Goal: Use online tool/utility: Utilize a website feature to perform a specific function

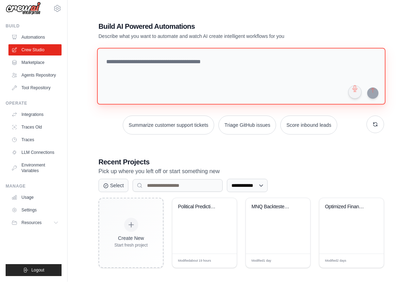
click at [118, 69] on textarea at bounding box center [241, 82] width 288 height 57
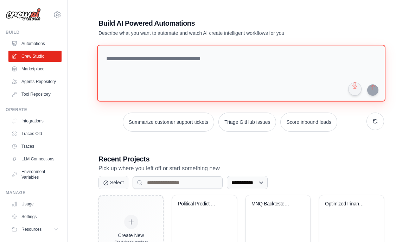
click at [240, 57] on textarea at bounding box center [241, 73] width 288 height 57
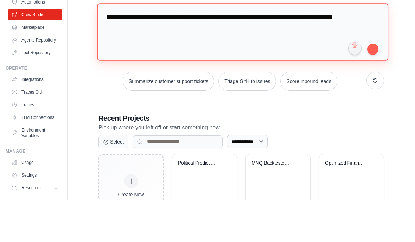
paste textarea "**********"
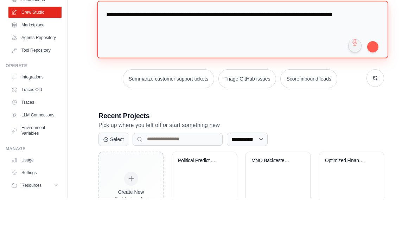
paste textarea "**********"
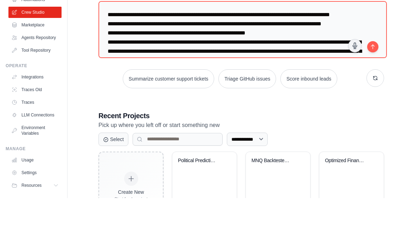
scroll to position [6345, 0]
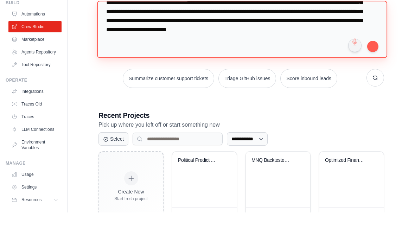
type textarea "**********"
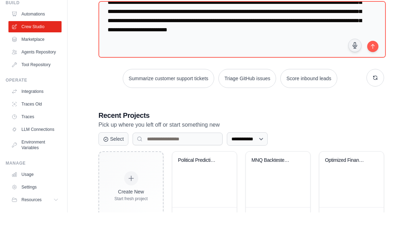
click at [375, 70] on button "submit" at bounding box center [372, 75] width 11 height 11
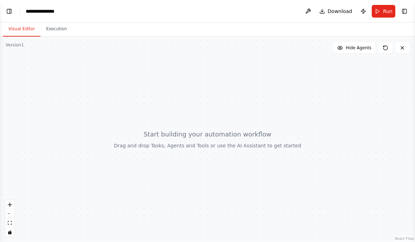
scroll to position [12, 0]
click at [11, 13] on button "Toggle Left Sidebar" at bounding box center [9, 11] width 10 height 10
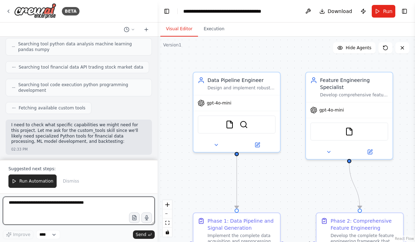
scroll to position [5209, 0]
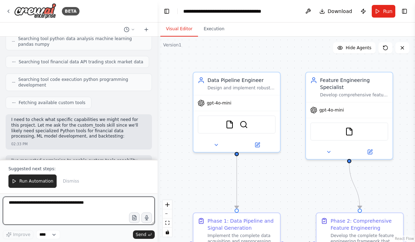
click at [106, 201] on textarea at bounding box center [79, 210] width 152 height 28
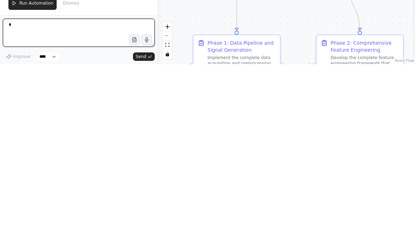
scroll to position [10, 0]
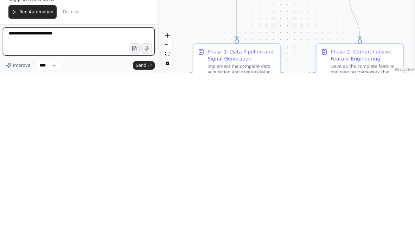
type textarea "**********"
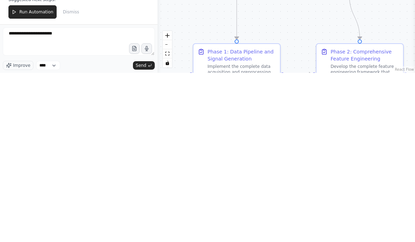
click at [141, 230] on button "Send" at bounding box center [144, 234] width 22 height 8
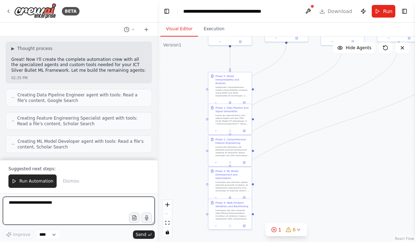
scroll to position [6027, 0]
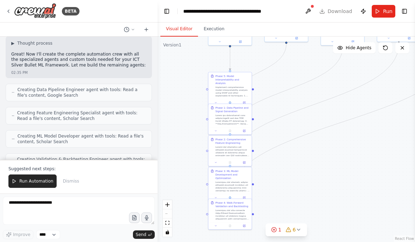
click at [34, 182] on span "Run Automation" at bounding box center [36, 181] width 34 height 6
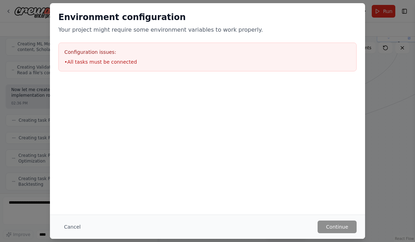
click at [75, 225] on button "Cancel" at bounding box center [72, 226] width 28 height 13
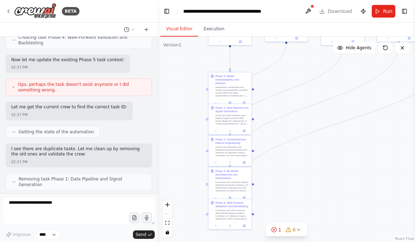
scroll to position [6267, 0]
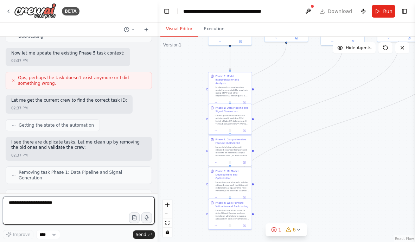
click at [94, 204] on textarea "**********" at bounding box center [79, 210] width 152 height 28
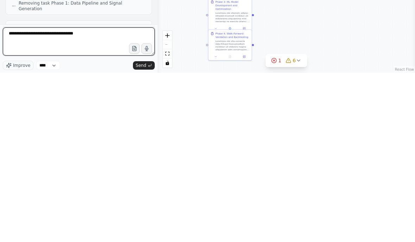
type textarea "**********"
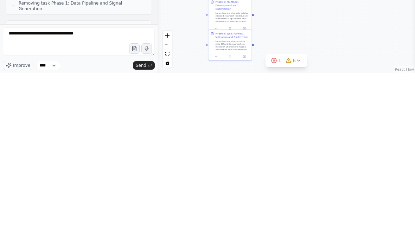
click at [142, 230] on button "Send" at bounding box center [144, 234] width 22 height 8
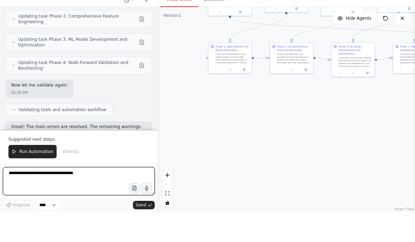
scroll to position [6726, 0]
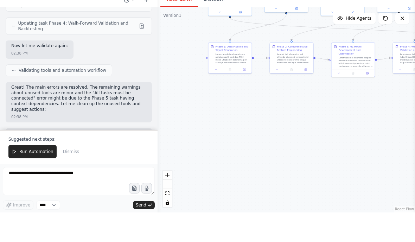
click at [25, 174] on button "Run Automation" at bounding box center [32, 180] width 48 height 13
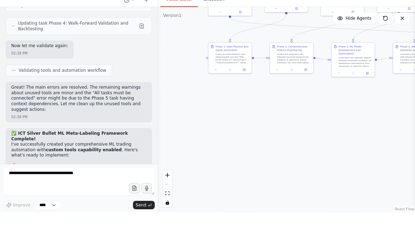
scroll to position [6692, 0]
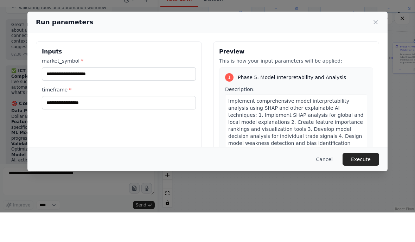
click at [374, 41] on div "Run parameters" at bounding box center [207, 51] width 360 height 21
click at [377, 48] on icon at bounding box center [375, 51] width 7 height 7
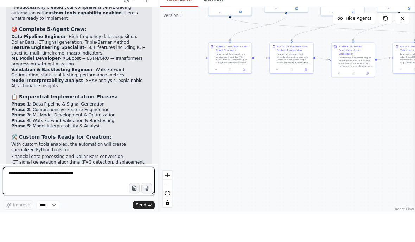
click at [27, 196] on textarea "**********" at bounding box center [79, 210] width 152 height 28
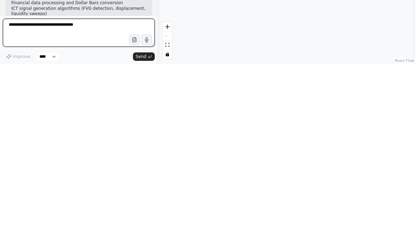
scroll to position [6873, 0]
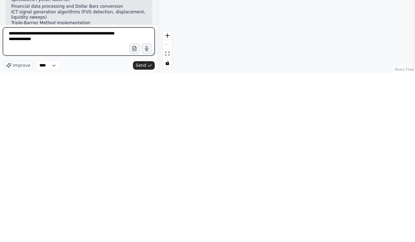
type textarea "**********"
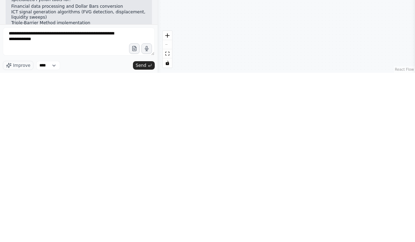
click at [140, 232] on span "Send" at bounding box center [141, 235] width 11 height 6
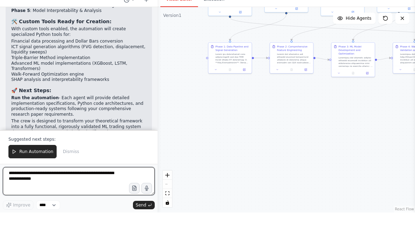
scroll to position [6983, 0]
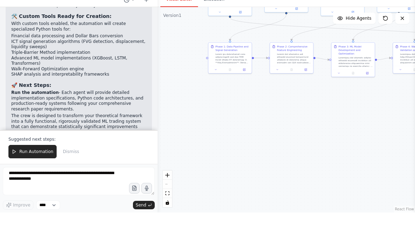
click at [33, 178] on span "Run Automation" at bounding box center [36, 181] width 34 height 6
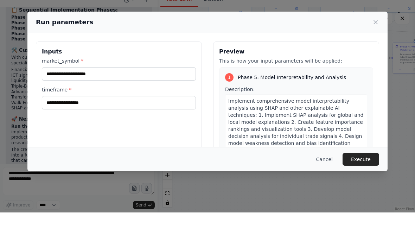
click at [373, 48] on icon at bounding box center [375, 51] width 7 height 7
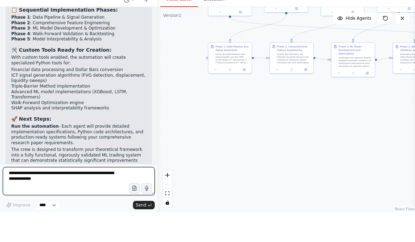
click at [101, 196] on textarea "**********" at bounding box center [79, 210] width 152 height 28
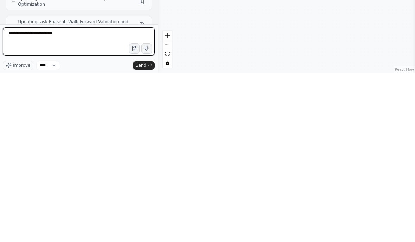
scroll to position [7179, 0]
type textarea "**********"
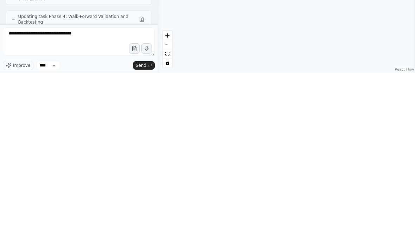
click at [138, 232] on span "Send" at bounding box center [141, 235] width 11 height 6
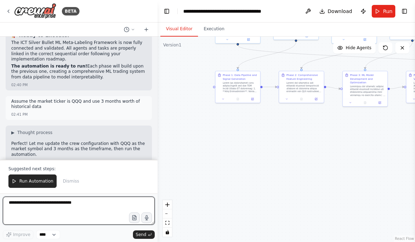
scroll to position [7701, 0]
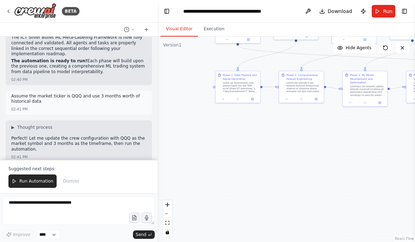
click at [39, 182] on span "Run Automation" at bounding box center [36, 181] width 34 height 6
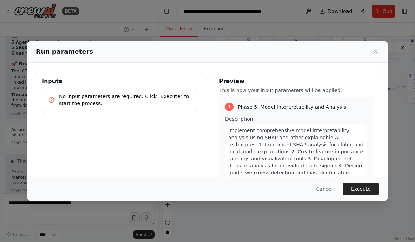
click at [363, 195] on button "Execute" at bounding box center [360, 188] width 37 height 13
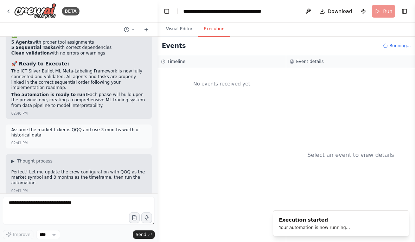
click at [164, 7] on button "Toggle Left Sidebar" at bounding box center [167, 11] width 10 height 10
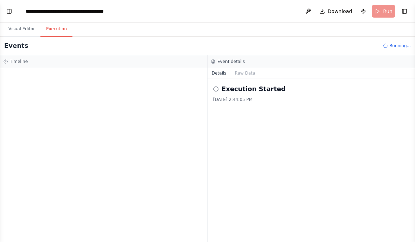
click at [9, 6] on button "Toggle Left Sidebar" at bounding box center [9, 11] width 10 height 10
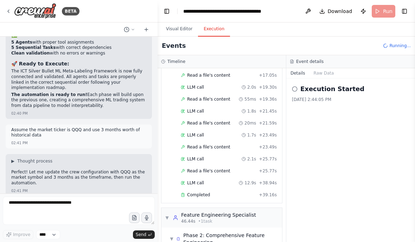
scroll to position [222, 0]
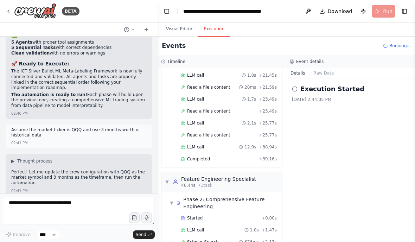
click at [164, 14] on button "Toggle Left Sidebar" at bounding box center [167, 11] width 10 height 10
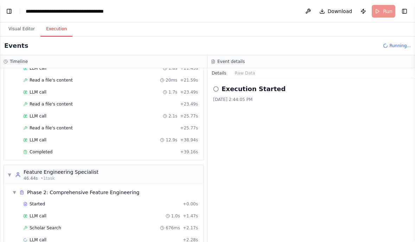
scroll to position [232, 0]
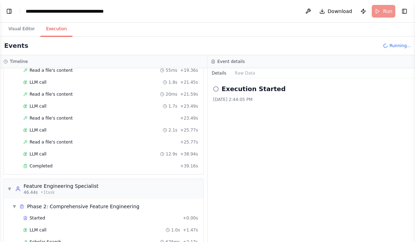
click at [9, 7] on button "Toggle Left Sidebar" at bounding box center [9, 11] width 10 height 10
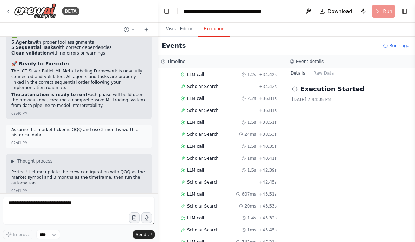
scroll to position [652, 0]
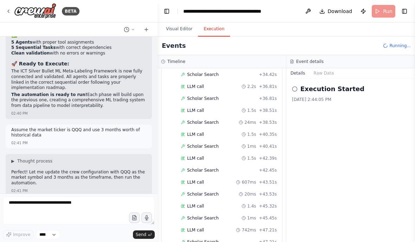
click at [224, 166] on div "Scholar Search + 42.45s" at bounding box center [228, 170] width 101 height 11
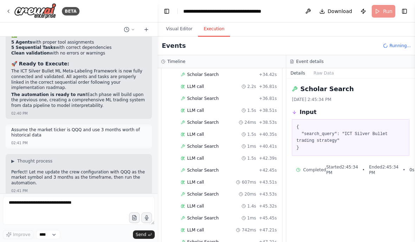
click at [231, 190] on div "Scholar Search 20ms + 43.53s" at bounding box center [228, 194] width 101 height 11
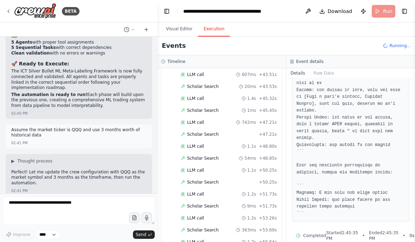
scroll to position [344, 0]
click at [224, 183] on div "Scholar Search + 50.25s" at bounding box center [229, 182] width 96 height 6
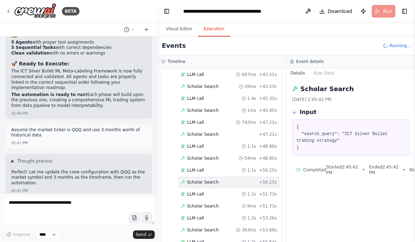
click at [232, 194] on div "LLM call 1.2s + 51.73s" at bounding box center [229, 194] width 96 height 6
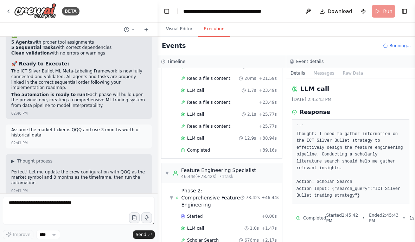
scroll to position [254, 0]
click at [241, 172] on div "Feature Engineering Specialist" at bounding box center [218, 170] width 75 height 7
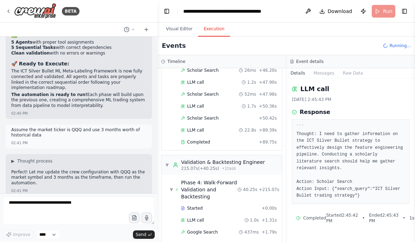
scroll to position [1566, 0]
click at [256, 140] on div "Completed" at bounding box center [218, 143] width 75 height 6
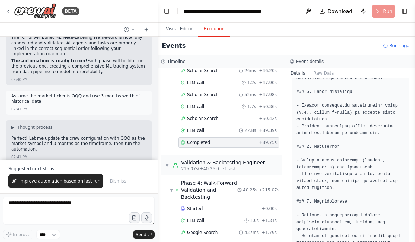
scroll to position [7701, 0]
click at [232, 159] on div "Validation & Backtesting Engineer" at bounding box center [223, 162] width 84 height 7
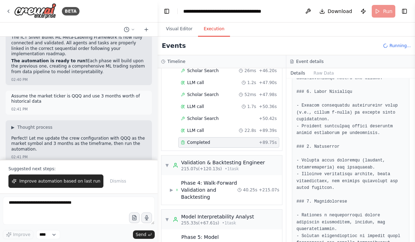
click at [255, 211] on div "▼ Model Interpretability Analyst 255.33s (+67.61s) • 1 task" at bounding box center [221, 219] width 121 height 20
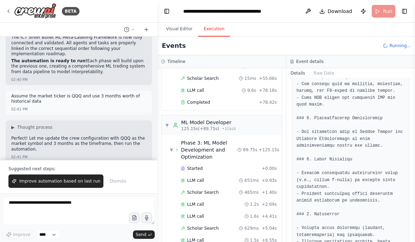
scroll to position [942, 0]
click at [248, 120] on div "▼ ML Model Developer 125.15s (+89.75s) • 1 task" at bounding box center [221, 125] width 121 height 20
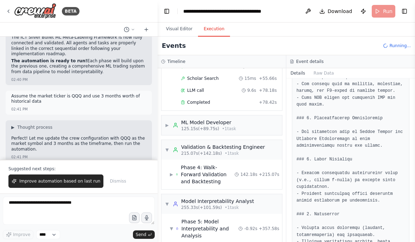
click at [255, 194] on div "▼ Model Interpretability Analyst 255.33s (+101.59s) • 1 task" at bounding box center [221, 204] width 121 height 20
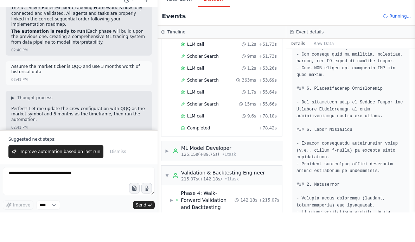
scroll to position [22, 0]
click at [264, 195] on div "▼ Validation & Backtesting Engineer 215.07s (+142.18s) • 1 task" at bounding box center [221, 205] width 121 height 20
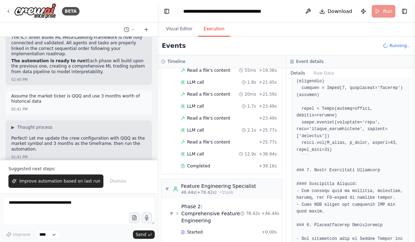
scroll to position [0, 0]
click at [253, 183] on div "▼ Feature Engineering Specialist 46.44s (+78.42s) • 1 task" at bounding box center [221, 189] width 121 height 20
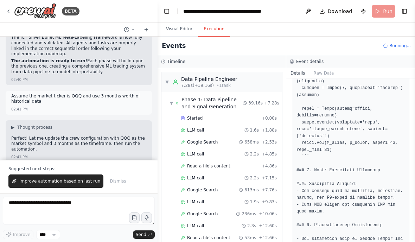
click at [246, 79] on div "▼ Data Pipeline Engineer 7.28s (+39.16s) • 1 task" at bounding box center [221, 82] width 121 height 20
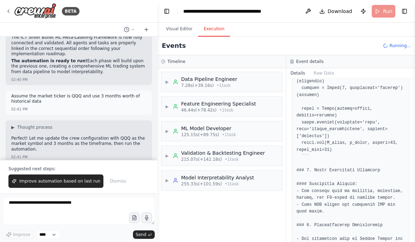
click at [185, 27] on button "Visual Editor" at bounding box center [179, 29] width 38 height 15
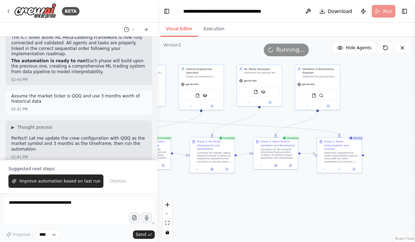
click at [214, 24] on button "Execution" at bounding box center [214, 29] width 32 height 15
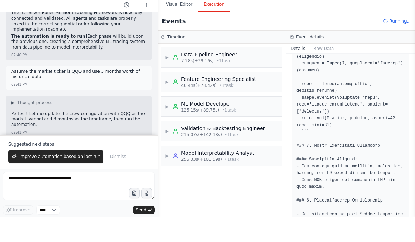
click at [188, 22] on button "Visual Editor" at bounding box center [179, 29] width 38 height 15
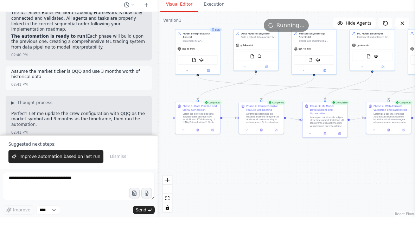
click at [216, 22] on button "Execution" at bounding box center [214, 29] width 32 height 15
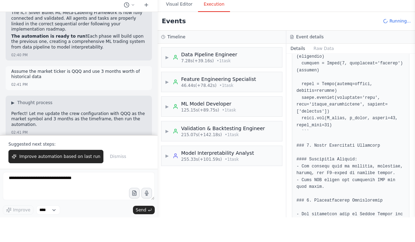
click at [268, 170] on div "▶ Model Interpretability Analyst 255.33s (+101.59s) • 1 task" at bounding box center [221, 180] width 121 height 20
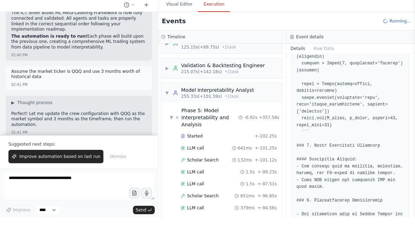
scroll to position [65, 0]
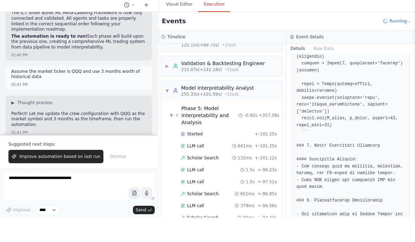
click at [225, 180] on div "Scholar Search 132ms + -101.12s" at bounding box center [229, 183] width 96 height 6
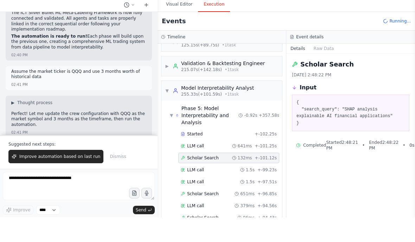
click at [230, 192] on div "LLM call 1.5s + -99.23s" at bounding box center [229, 195] width 96 height 6
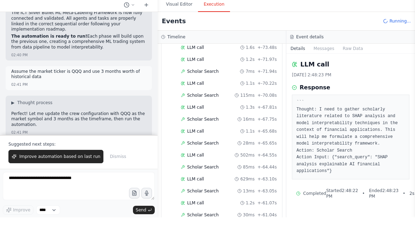
scroll to position [486, 0]
click at [227, 212] on div "Scholar Search 13ms + -63.05s" at bounding box center [229, 215] width 96 height 6
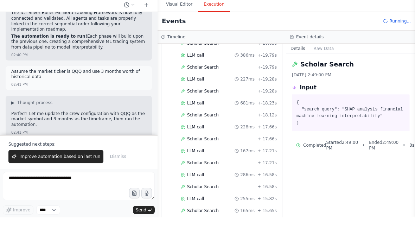
scroll to position [841, 0]
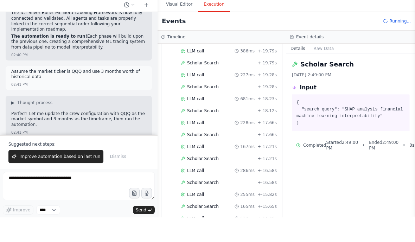
click at [249, 202] on div "Scholar Search + -16.58s" at bounding box center [228, 207] width 101 height 11
click at [248, 204] on div "Scholar Search + -16.58s" at bounding box center [229, 207] width 96 height 6
click at [257, 228] on div "165ms + -15.65s" at bounding box center [255, 231] width 42 height 6
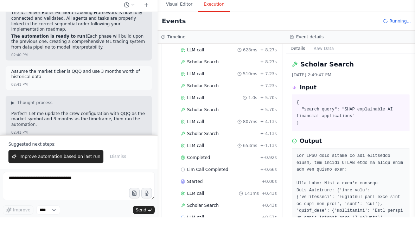
scroll to position [1141, 0]
click at [254, 203] on div "Started" at bounding box center [220, 206] width 78 height 6
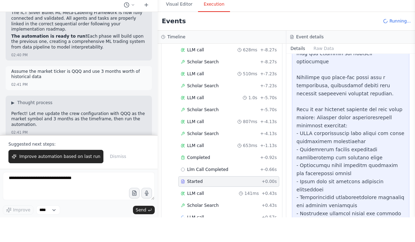
scroll to position [361, 0]
click at [247, 189] on div "Llm Call Completed + -0.66s" at bounding box center [228, 194] width 101 height 11
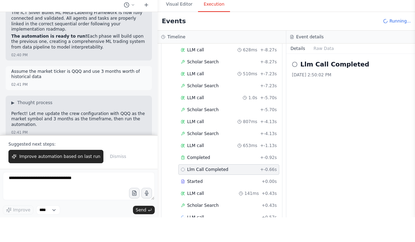
click at [256, 201] on div "Started + 0.00s" at bounding box center [228, 206] width 101 height 11
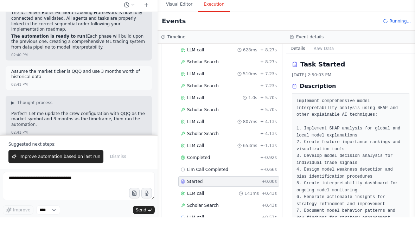
click at [245, 213] on div "LLM call 141ms + 0.43s" at bounding box center [228, 218] width 101 height 11
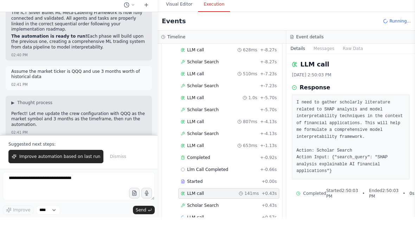
click at [256, 225] on div "Scholar Search + 0.43s" at bounding box center [228, 230] width 101 height 11
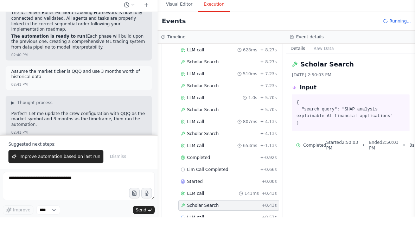
click at [262, 237] on div "LLM call + 0.57s" at bounding box center [228, 242] width 101 height 11
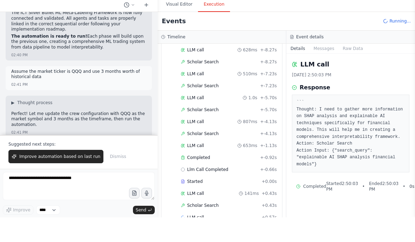
click at [267, 237] on div "LLM call + 0.57s" at bounding box center [228, 242] width 101 height 11
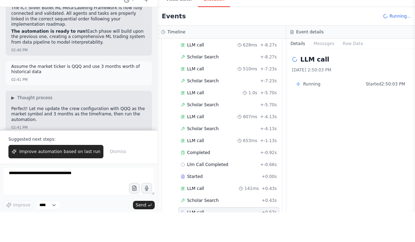
scroll to position [28, 0]
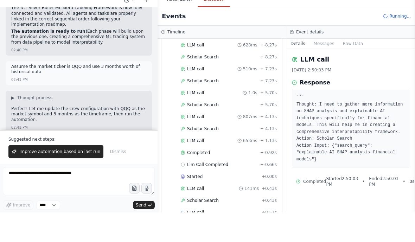
click at [231, 239] on div "LLM call + 0.57s" at bounding box center [229, 242] width 96 height 6
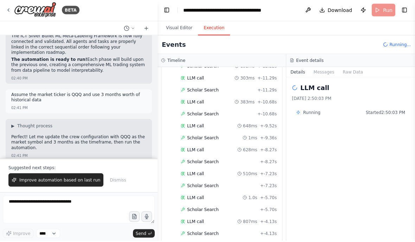
scroll to position [1089, 0]
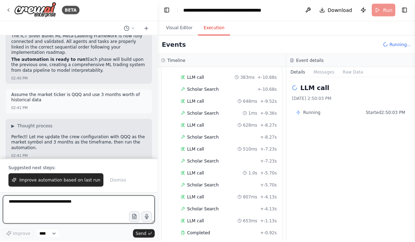
click at [58, 199] on textarea "**********" at bounding box center [79, 210] width 152 height 28
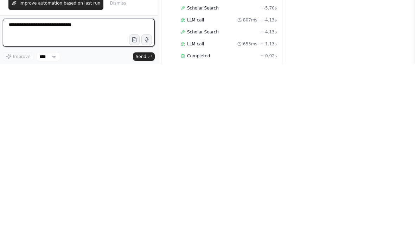
scroll to position [10, 0]
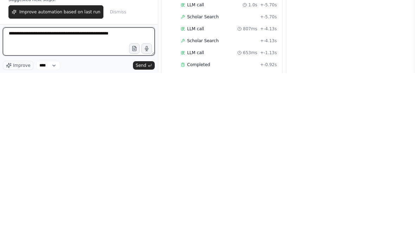
type textarea "**********"
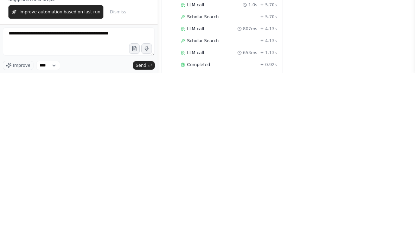
click at [144, 230] on button "Send" at bounding box center [144, 234] width 22 height 8
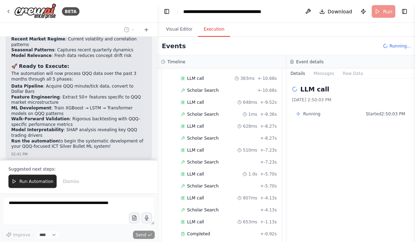
scroll to position [0, 0]
click at [32, 178] on button "Run Automation" at bounding box center [32, 180] width 48 height 13
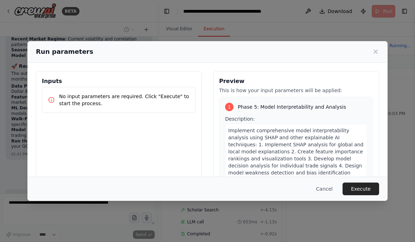
click at [362, 195] on button "Execute" at bounding box center [360, 188] width 37 height 13
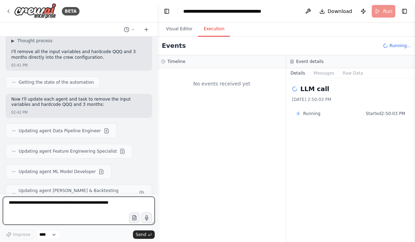
scroll to position [8123, 0]
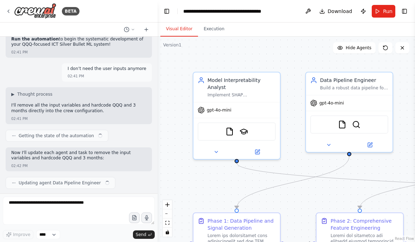
scroll to position [8109, 0]
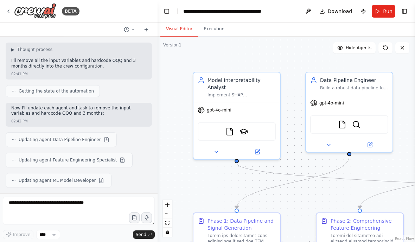
click at [385, 10] on span "Run" at bounding box center [387, 11] width 9 height 7
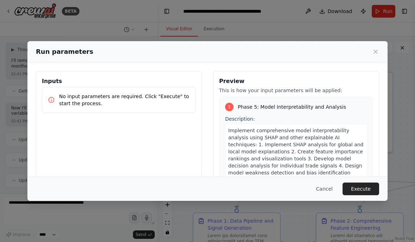
click at [363, 195] on button "Execute" at bounding box center [360, 188] width 37 height 13
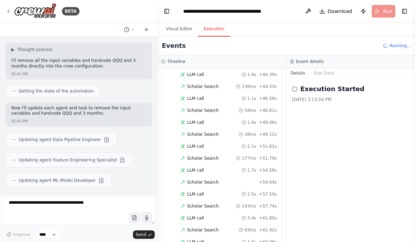
scroll to position [0, 0]
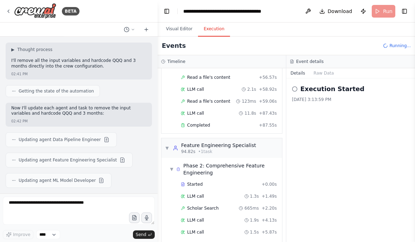
click at [244, 163] on div "Phase 2: Comprehensive Feature Engineering" at bounding box center [231, 169] width 96 height 14
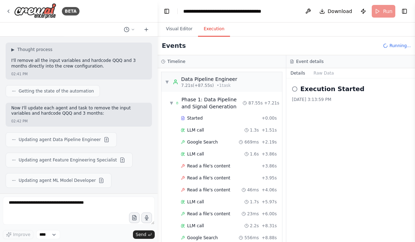
click at [227, 101] on div "Phase 1: Data Pipeline and Signal Generation" at bounding box center [211, 103] width 61 height 14
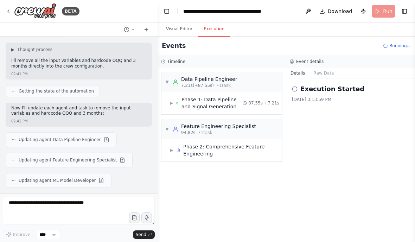
click at [178, 29] on button "Visual Editor" at bounding box center [179, 29] width 38 height 15
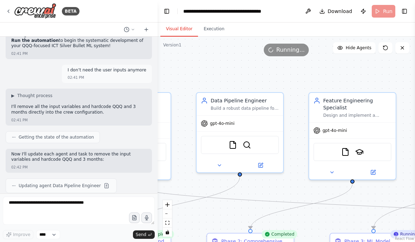
click at [212, 31] on button "Execution" at bounding box center [214, 29] width 32 height 15
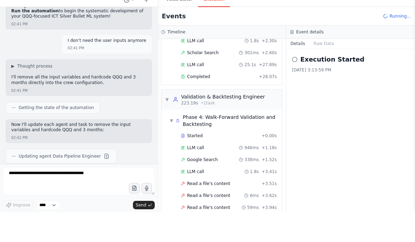
scroll to position [180, 0]
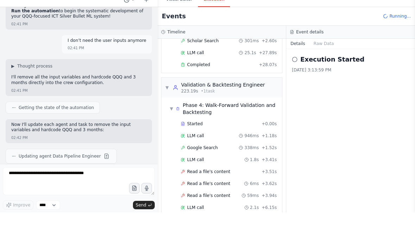
click at [211, 210] on span "Read a file's content" at bounding box center [208, 213] width 43 height 6
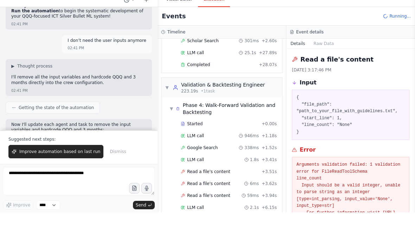
click at [228, 131] on div "Phase 4: Walk-Forward Validation and Backtesting" at bounding box center [230, 138] width 97 height 14
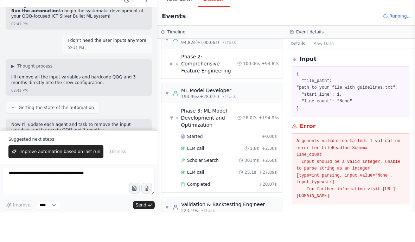
scroll to position [28, 0]
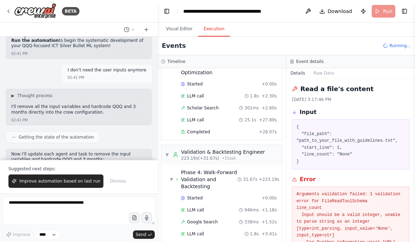
scroll to position [146, 0]
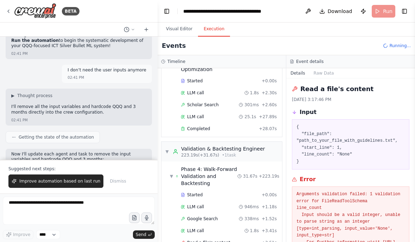
click at [243, 145] on div "Validation & Backtesting Engineer" at bounding box center [223, 148] width 84 height 7
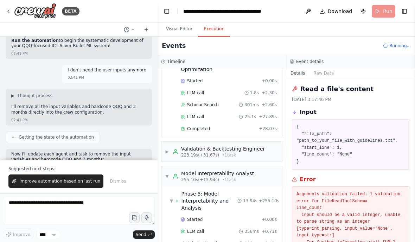
click at [251, 166] on div "▼ Model Interpretability Analyst 255.10s (+13.94s) • 1 task" at bounding box center [221, 176] width 121 height 20
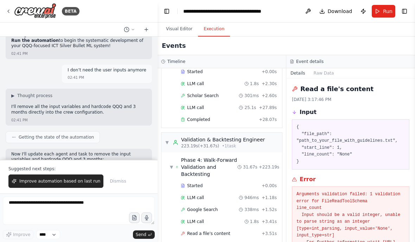
scroll to position [157, 0]
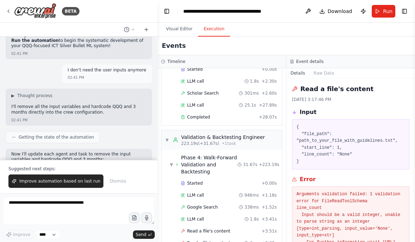
click at [228, 155] on div "Phase 4: Walk-Forward Validation and Backtesting" at bounding box center [209, 164] width 56 height 21
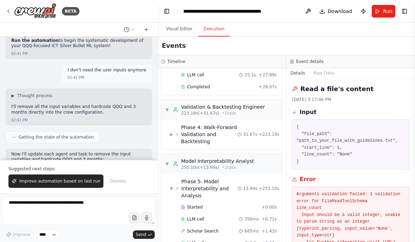
click at [244, 157] on div "Model Interpretability Analyst" at bounding box center [217, 160] width 73 height 7
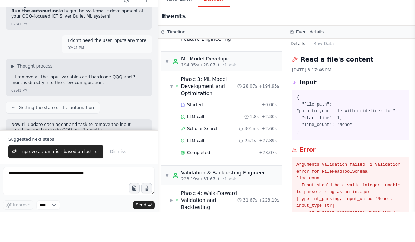
scroll to position [15, 0]
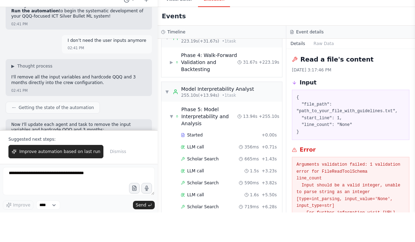
scroll to position [229, 0]
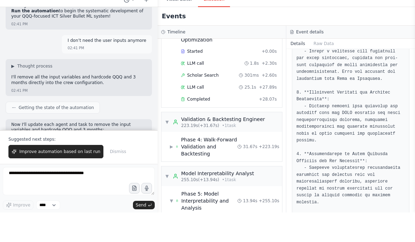
scroll to position [28, 0]
click at [242, 163] on div "▶ Phase 4: Walk-Forward Validation and Backtesting 31.67s + 223.19s" at bounding box center [224, 176] width 115 height 27
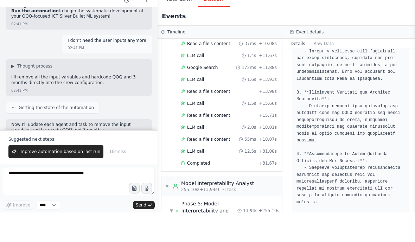
scroll to position [410, 0]
click at [232, 190] on div "Completed" at bounding box center [218, 193] width 75 height 6
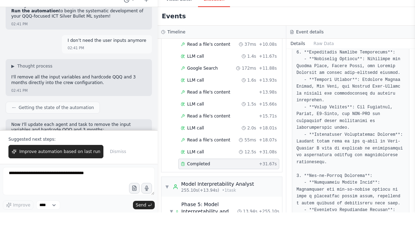
scroll to position [740, 0]
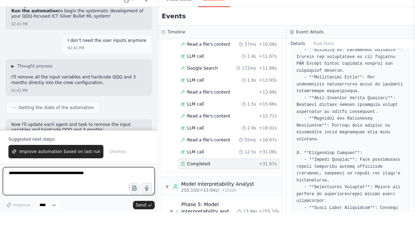
click at [34, 196] on textarea at bounding box center [79, 210] width 152 height 28
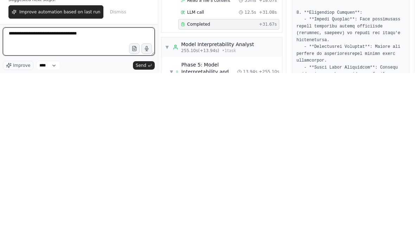
click at [66, 196] on textarea "**********" at bounding box center [79, 210] width 152 height 28
click at [65, 196] on textarea "**********" at bounding box center [79, 210] width 152 height 28
click at [94, 196] on textarea "**********" at bounding box center [79, 210] width 152 height 28
click at [110, 196] on textarea "**********" at bounding box center [79, 210] width 152 height 28
click at [59, 196] on textarea "**********" at bounding box center [79, 210] width 152 height 28
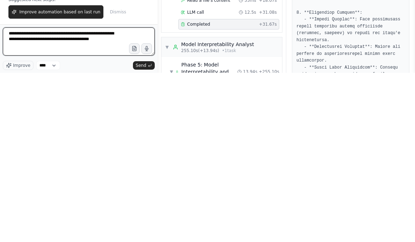
click at [70, 196] on textarea "**********" at bounding box center [79, 210] width 152 height 28
click at [34, 196] on textarea "**********" at bounding box center [79, 210] width 152 height 28
click at [93, 196] on textarea "**********" at bounding box center [79, 210] width 152 height 28
type textarea "**********"
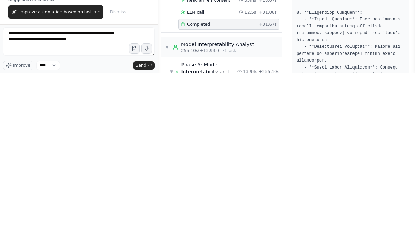
click at [142, 230] on button "Send" at bounding box center [144, 234] width 22 height 8
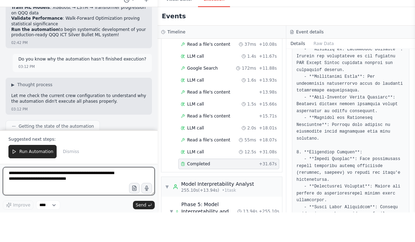
scroll to position [8541, 0]
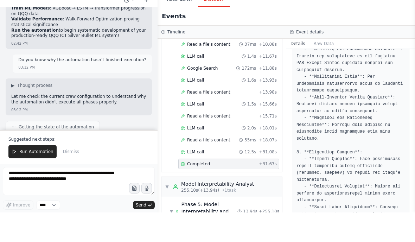
click at [29, 178] on span "Run Automation" at bounding box center [36, 181] width 34 height 6
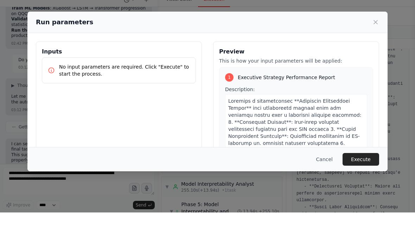
click at [357, 182] on button "Execute" at bounding box center [360, 188] width 37 height 13
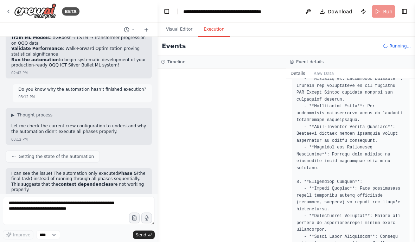
scroll to position [0, 0]
click at [168, 12] on button "Toggle Left Sidebar" at bounding box center [167, 11] width 10 height 10
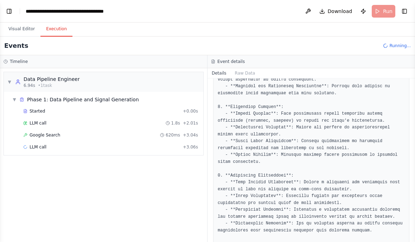
click at [23, 28] on button "Visual Editor" at bounding box center [22, 29] width 38 height 15
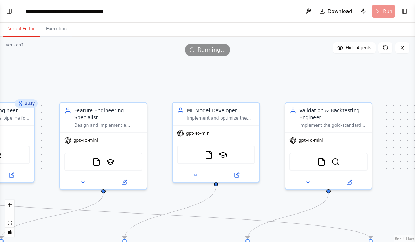
click at [48, 27] on button "Execution" at bounding box center [56, 29] width 32 height 15
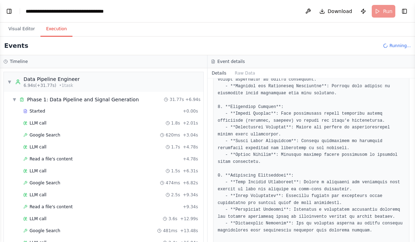
scroll to position [0, 0]
click at [50, 82] on div "Data Pipeline Engineer" at bounding box center [52, 79] width 56 height 7
click at [37, 79] on div "Data Pipeline Engineer" at bounding box center [52, 79] width 56 height 7
click at [38, 79] on div "Data Pipeline Engineer" at bounding box center [52, 79] width 56 height 7
click at [53, 81] on div "Data Pipeline Engineer" at bounding box center [52, 79] width 56 height 7
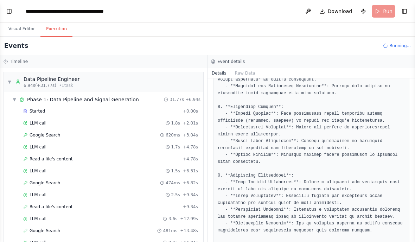
click at [34, 82] on div "Data Pipeline Engineer" at bounding box center [52, 79] width 56 height 7
click at [157, 75] on div "▼ Data Pipeline Engineer 6.94s (+31.77s) • 1 task" at bounding box center [103, 82] width 199 height 20
click at [160, 86] on div "▼ Data Pipeline Engineer 6.94s (+31.77s) • 1 task" at bounding box center [103, 82] width 199 height 20
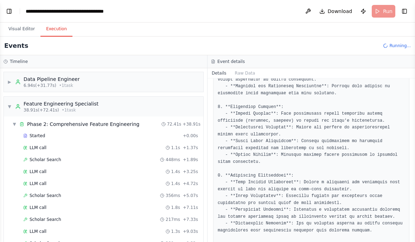
click at [149, 104] on div "▼ Feature Engineering Specialist 38.91s (+72.41s) • 1 task" at bounding box center [103, 107] width 199 height 20
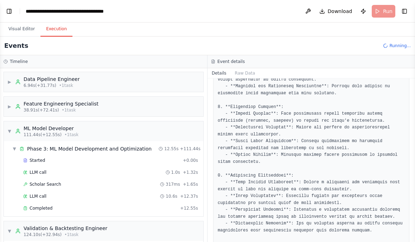
click at [167, 128] on div "▼ ML Model Developer 111.44s (+12.55s) • 1 task" at bounding box center [103, 131] width 199 height 20
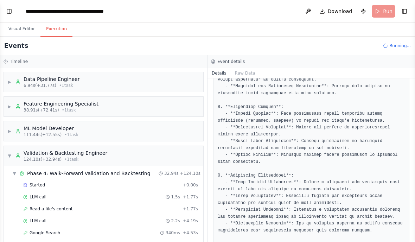
click at [165, 151] on div "▼ Validation & Backtesting Engineer 124.10s (+32.94s) • 1 task" at bounding box center [103, 156] width 199 height 20
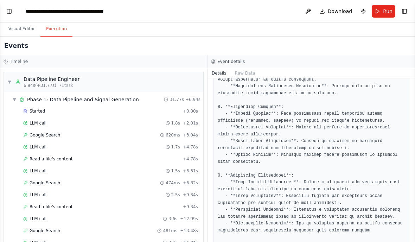
click at [156, 82] on div "▼ Data Pipeline Engineer 6.94s (+31.77s) • 1 task" at bounding box center [103, 82] width 199 height 20
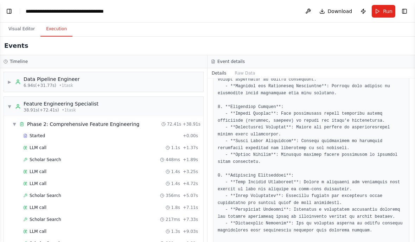
click at [160, 104] on div "▼ Feature Engineering Specialist 38.91s (+72.41s) • 1 task" at bounding box center [103, 107] width 199 height 20
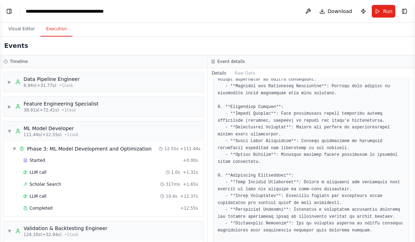
click at [164, 129] on div "▼ ML Model Developer 111.44s (+12.55s) • 1 task" at bounding box center [103, 131] width 199 height 20
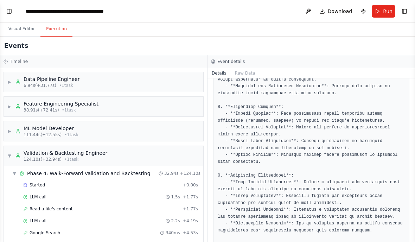
click at [162, 147] on div "▼ Validation & Backtesting Engineer 124.10s (+32.94s) • 1 task" at bounding box center [103, 156] width 199 height 20
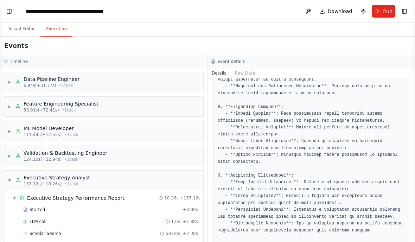
click at [157, 171] on div "▼ Executive Strategy Analyst 157.12s (+18.26s) • 1 task" at bounding box center [103, 180] width 199 height 20
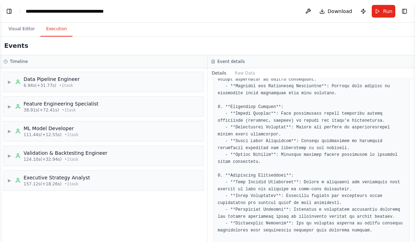
click at [10, 8] on button "Toggle Left Sidebar" at bounding box center [9, 11] width 10 height 10
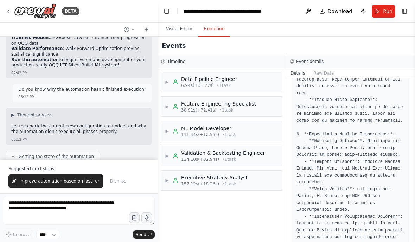
click at [192, 181] on div "Executive Strategy Analyst" at bounding box center [214, 177] width 66 height 7
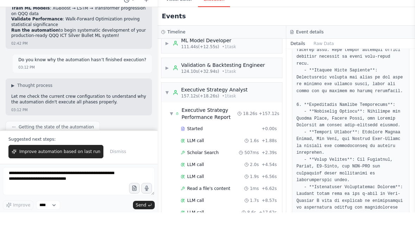
scroll to position [7, 0]
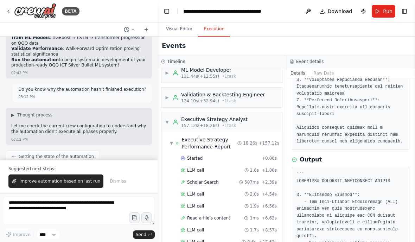
scroll to position [202, 0]
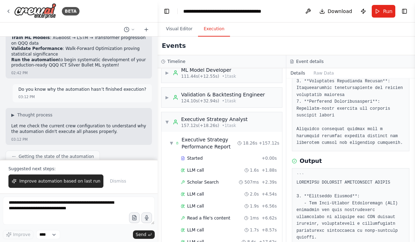
click at [165, 9] on button "Toggle Left Sidebar" at bounding box center [167, 11] width 10 height 10
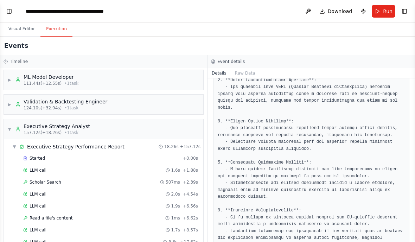
scroll to position [448, 0]
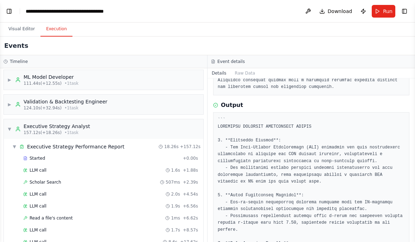
click at [8, 7] on button "Toggle Left Sidebar" at bounding box center [9, 11] width 10 height 10
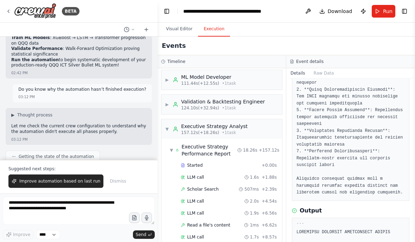
click at [44, 181] on span "Improve automation based on last run" at bounding box center [59, 181] width 81 height 6
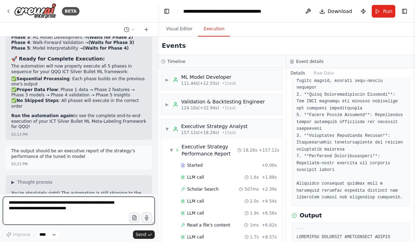
scroll to position [8960, 0]
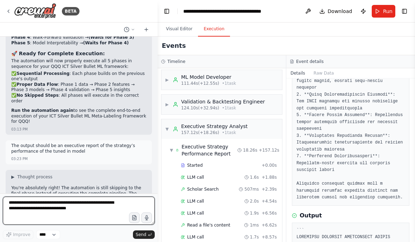
click at [58, 202] on textarea "**********" at bounding box center [79, 210] width 152 height 28
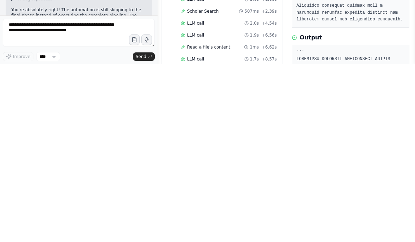
scroll to position [58, 0]
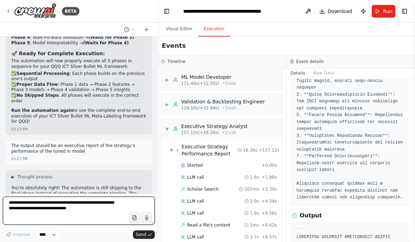
click at [43, 205] on textarea "**********" at bounding box center [79, 210] width 152 height 28
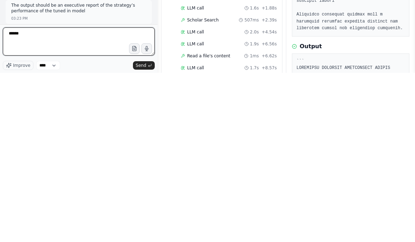
scroll to position [8932, 0]
type textarea "*******"
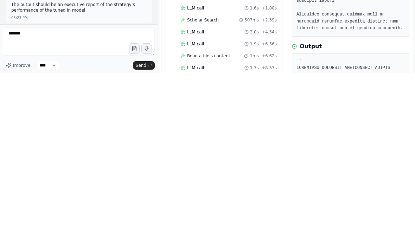
click at [141, 232] on span "Send" at bounding box center [141, 235] width 11 height 6
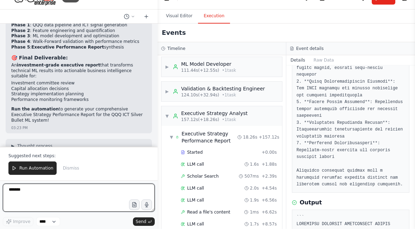
scroll to position [0, 0]
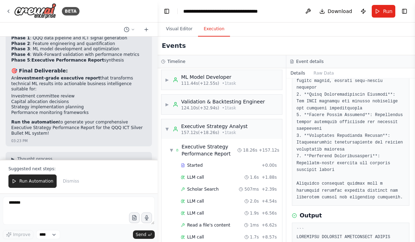
click at [30, 181] on span "Run Automation" at bounding box center [36, 181] width 34 height 6
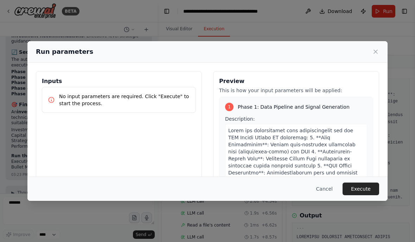
click at [364, 195] on button "Execute" at bounding box center [360, 188] width 37 height 13
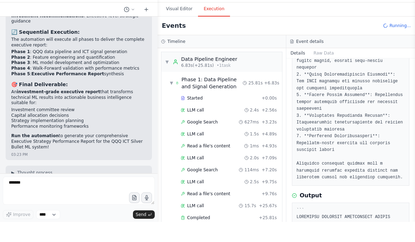
scroll to position [0, 0]
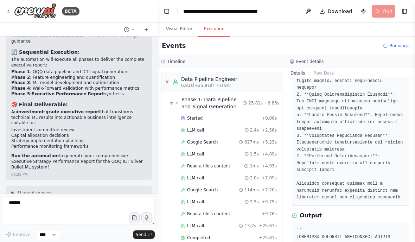
click at [252, 84] on div "▼ Data Pipeline Engineer 6.83s (+25.81s) • 1 task" at bounding box center [221, 82] width 121 height 20
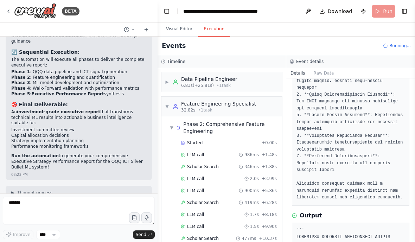
click at [249, 103] on div "Feature Engineering Specialist" at bounding box center [218, 103] width 75 height 7
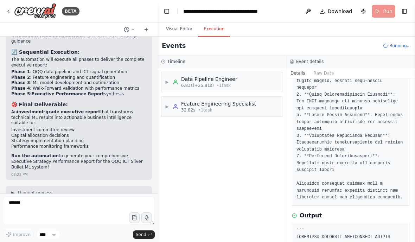
click at [188, 24] on button "Visual Editor" at bounding box center [179, 29] width 38 height 15
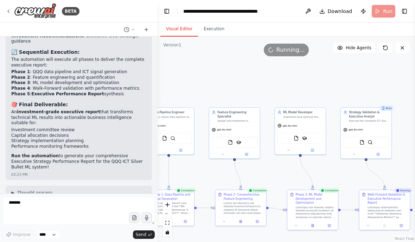
click at [214, 30] on button "Execution" at bounding box center [214, 29] width 32 height 15
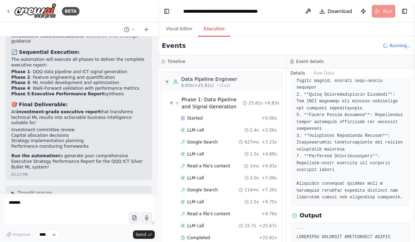
click at [207, 83] on span "6.83s (+25.81s)" at bounding box center [197, 86] width 33 height 6
click at [236, 103] on div "Phase 1: Data Pipeline and Signal Generation" at bounding box center [211, 103] width 61 height 14
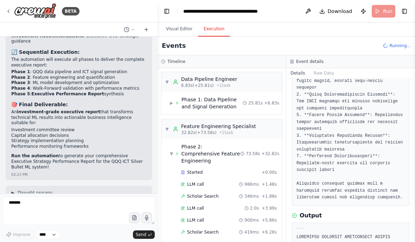
click at [243, 127] on div "Feature Engineering Specialist" at bounding box center [218, 126] width 75 height 7
click at [245, 127] on div "Feature Engineering Specialist" at bounding box center [218, 126] width 75 height 7
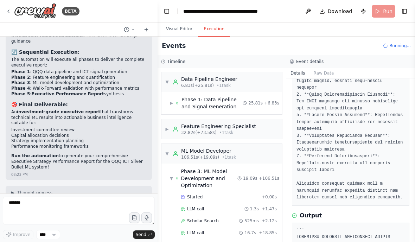
click at [250, 148] on div "▼ ML Model Developer 106.51s (+19.09s) • 1 task" at bounding box center [221, 154] width 121 height 20
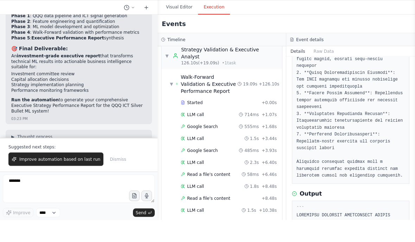
scroll to position [28, 0]
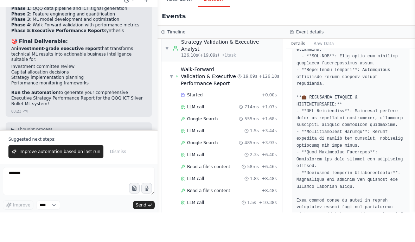
scroll to position [696, 0]
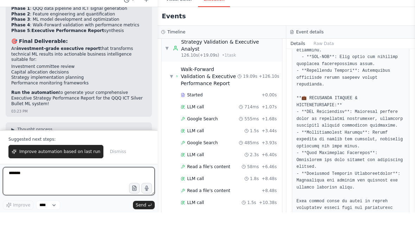
click at [60, 196] on textarea "*******" at bounding box center [79, 210] width 152 height 28
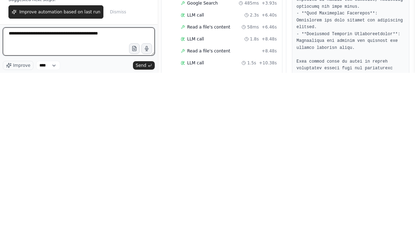
type textarea "**********"
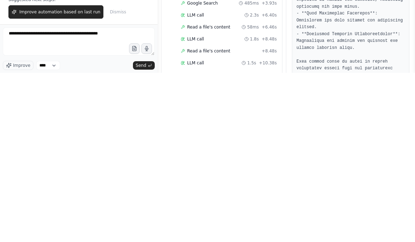
click at [143, 232] on span "Send" at bounding box center [141, 235] width 11 height 6
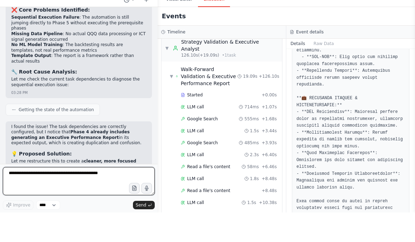
scroll to position [9665, 0]
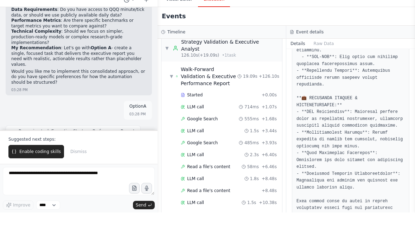
click at [28, 178] on span "Enable coding skills" at bounding box center [39, 181] width 41 height 6
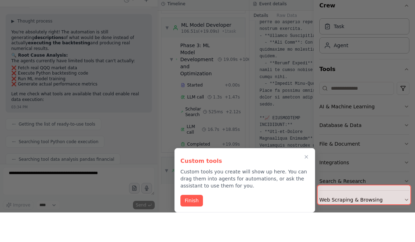
scroll to position [10768, 0]
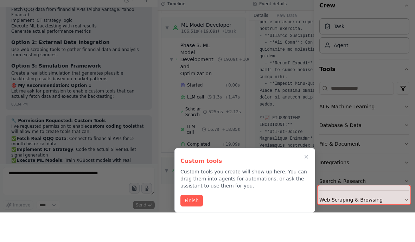
click at [193, 224] on button "Finish" at bounding box center [191, 230] width 22 height 12
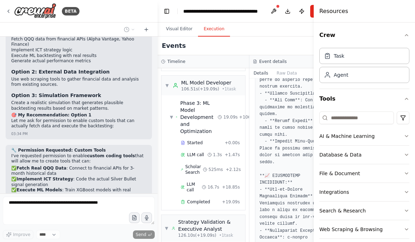
scroll to position [0, 0]
click at [162, 10] on button "Toggle Left Sidebar" at bounding box center [167, 11] width 10 height 10
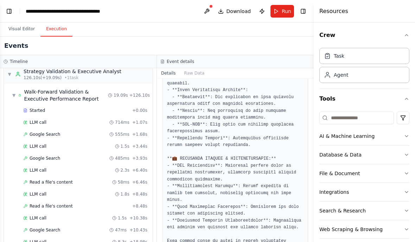
click at [305, 7] on button "Toggle Right Sidebar" at bounding box center [303, 11] width 10 height 10
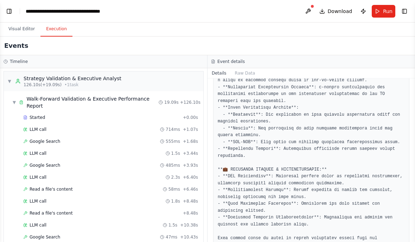
click at [13, 13] on button "Toggle Left Sidebar" at bounding box center [9, 11] width 10 height 10
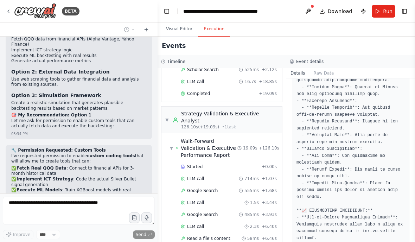
click at [310, 7] on button at bounding box center [307, 11] width 11 height 13
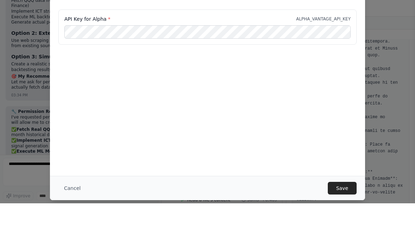
scroll to position [9, 0]
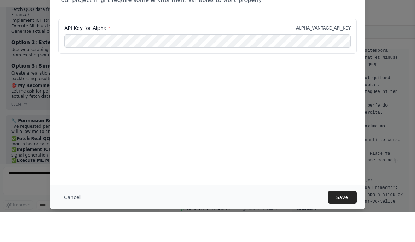
click at [350, 220] on button "Save" at bounding box center [342, 226] width 29 height 13
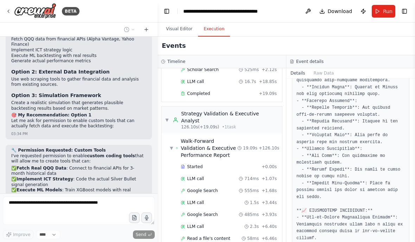
scroll to position [0, 0]
click at [167, 12] on button "Toggle Left Sidebar" at bounding box center [167, 11] width 10 height 10
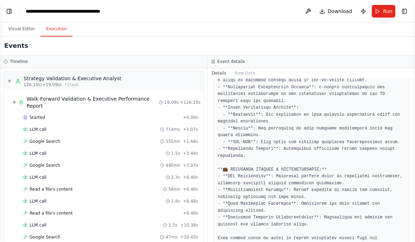
click at [406, 12] on button "Toggle Right Sidebar" at bounding box center [404, 11] width 10 height 10
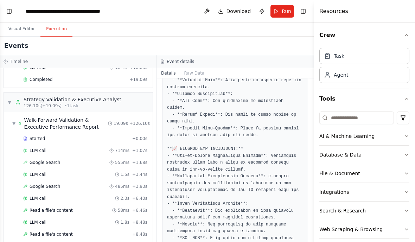
click at [307, 14] on button "Toggle Right Sidebar" at bounding box center [303, 11] width 10 height 10
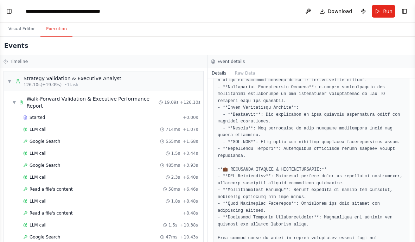
click at [6, 9] on button "Toggle Left Sidebar" at bounding box center [9, 11] width 10 height 10
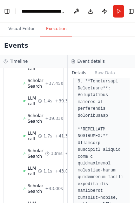
click at [6, 11] on button "Toggle Left Sidebar" at bounding box center [7, 11] width 6 height 10
click at [7, 9] on button "Toggle Left Sidebar" at bounding box center [7, 11] width 6 height 10
click at [8, 13] on button "Toggle Left Sidebar" at bounding box center [7, 11] width 6 height 10
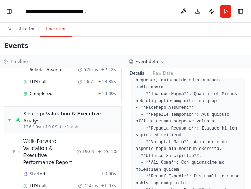
click at [12, 8] on button "Toggle Left Sidebar" at bounding box center [9, 11] width 10 height 10
click at [242, 14] on button "Toggle Right Sidebar" at bounding box center [240, 11] width 10 height 10
click at [242, 11] on button "Toggle Right Sidebar" at bounding box center [240, 11] width 10 height 10
click at [4, 9] on button "Toggle Left Sidebar" at bounding box center [9, 11] width 10 height 10
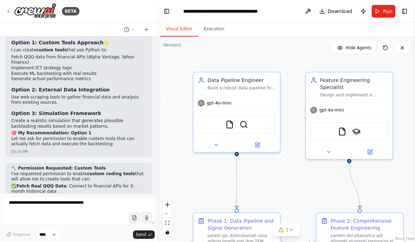
scroll to position [10749, 0]
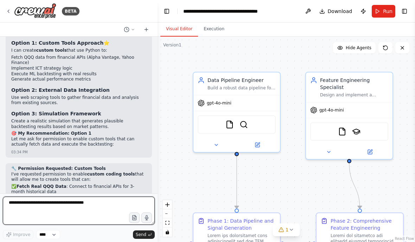
click at [19, 207] on textarea at bounding box center [79, 210] width 152 height 28
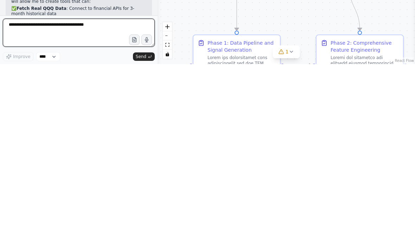
scroll to position [10, 0]
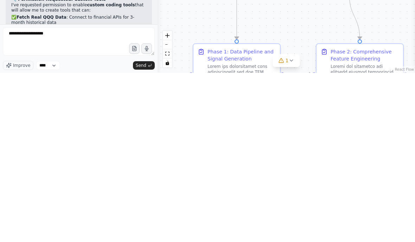
click at [146, 232] on span "Send" at bounding box center [141, 235] width 11 height 6
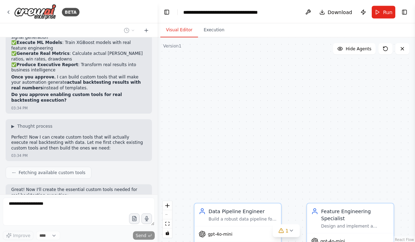
scroll to position [10914, 0]
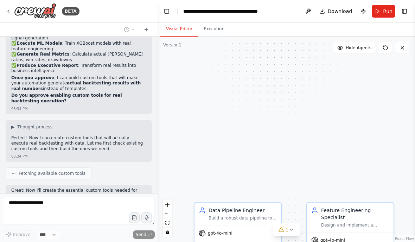
click at [406, 12] on button "Toggle Right Sidebar" at bounding box center [404, 11] width 10 height 10
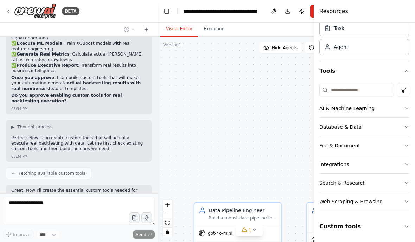
click at [395, 228] on button "Custom tools" at bounding box center [364, 226] width 90 height 20
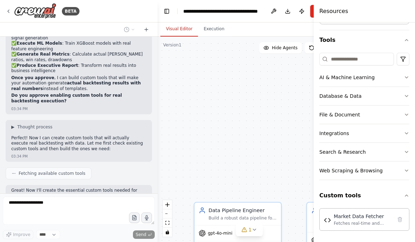
scroll to position [59, 0]
click at [365, 220] on div "Market Data Fetcher Fetches real-time and historical market data from Alpha Van…" at bounding box center [363, 219] width 58 height 13
click at [368, 219] on div "Market Data Fetcher" at bounding box center [363, 216] width 58 height 7
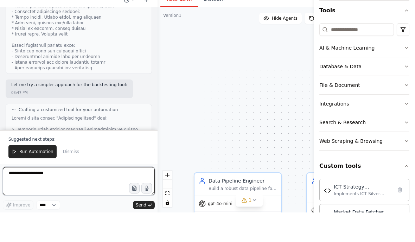
scroll to position [12128, 0]
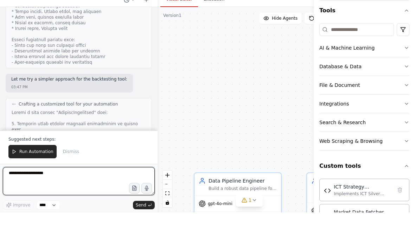
click at [23, 196] on textarea "**********" at bounding box center [79, 210] width 152 height 28
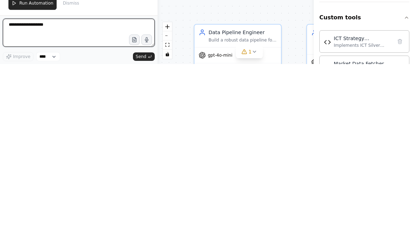
paste textarea
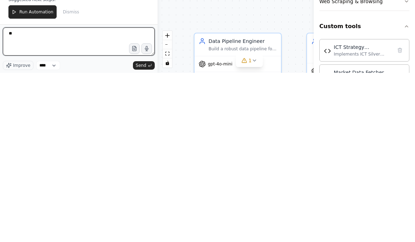
type textarea "*"
paste textarea "**********"
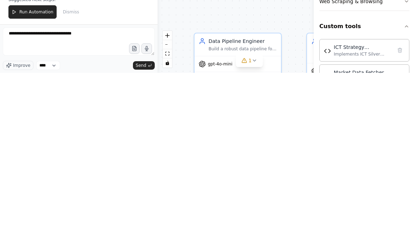
click at [141, 232] on span "Send" at bounding box center [141, 235] width 11 height 6
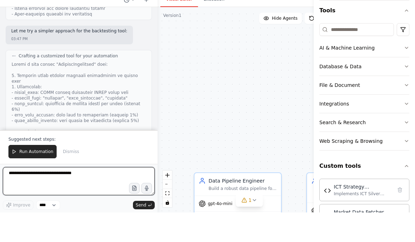
scroll to position [28, 0]
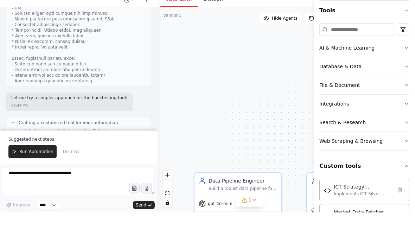
scroll to position [12111, 0]
copy p "now update your existing agents to use these custom tools so they generate real…"
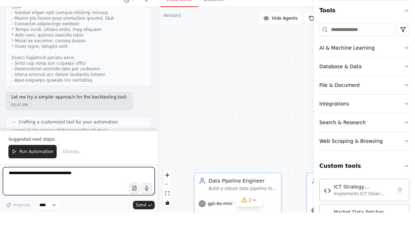
click at [30, 196] on textarea "**********" at bounding box center [79, 210] width 152 height 28
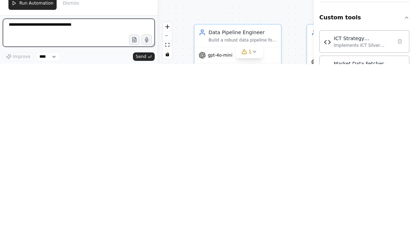
paste textarea "**********"
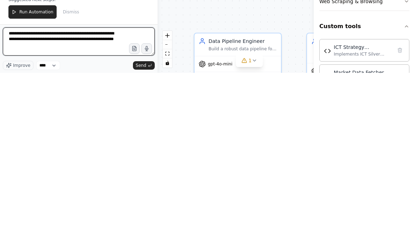
click at [39, 196] on textarea "**********" at bounding box center [79, 210] width 152 height 28
type textarea "**********"
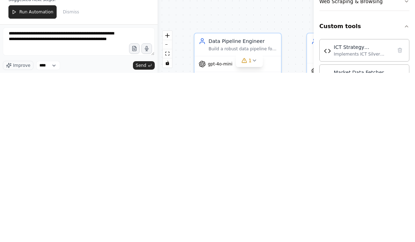
click at [145, 232] on span "Send" at bounding box center [141, 235] width 11 height 6
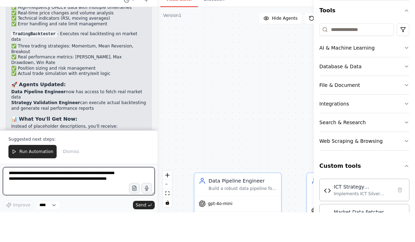
scroll to position [12797, 0]
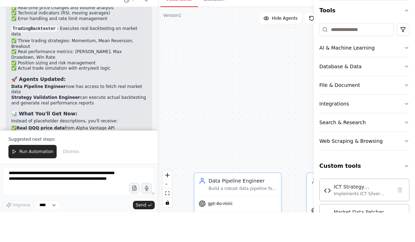
click at [32, 178] on span "Run Automation" at bounding box center [36, 181] width 34 height 6
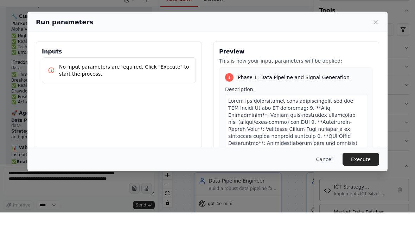
click at [367, 182] on button "Execute" at bounding box center [360, 188] width 37 height 13
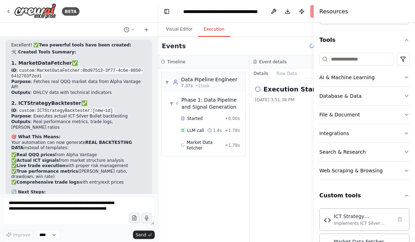
scroll to position [0, 0]
click at [213, 145] on span "Market Data Fetcher" at bounding box center [206, 144] width 38 height 11
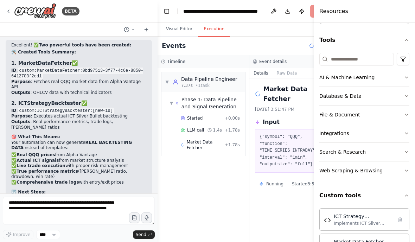
click at [169, 8] on button "Toggle Left Sidebar" at bounding box center [167, 11] width 10 height 10
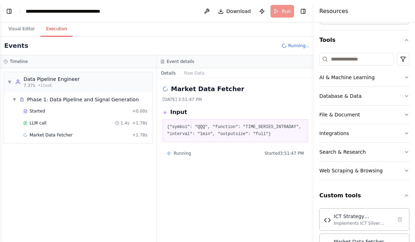
click at [300, 7] on button "Toggle Right Sidebar" at bounding box center [303, 11] width 10 height 10
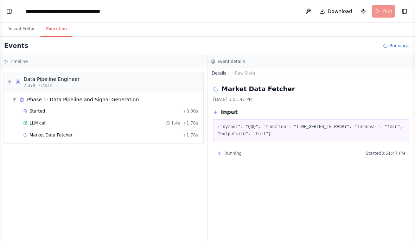
click at [11, 10] on button "Toggle Left Sidebar" at bounding box center [9, 11] width 10 height 10
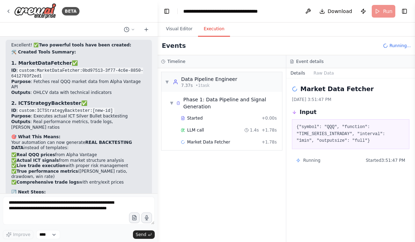
click at [323, 76] on button "Raw Data" at bounding box center [323, 73] width 29 height 10
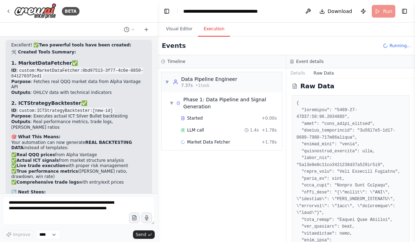
scroll to position [1, 0]
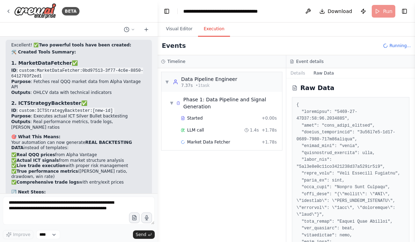
click at [304, 75] on button "Details" at bounding box center [297, 73] width 23 height 10
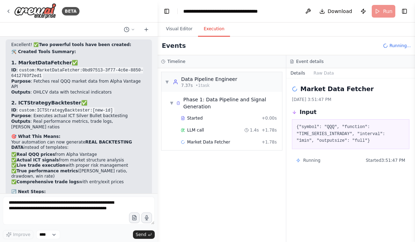
scroll to position [12994, 0]
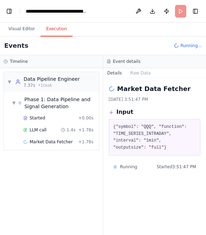
click at [13, 10] on button "Toggle Left Sidebar" at bounding box center [9, 11] width 10 height 10
click at [12, 14] on button "Toggle Left Sidebar" at bounding box center [9, 11] width 10 height 10
click at [12, 13] on button "Toggle Left Sidebar" at bounding box center [9, 11] width 10 height 10
click at [25, 29] on button "Visual Editor" at bounding box center [22, 29] width 38 height 15
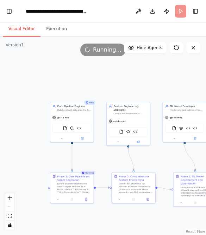
click at [10, 13] on button "Toggle Left Sidebar" at bounding box center [9, 11] width 10 height 10
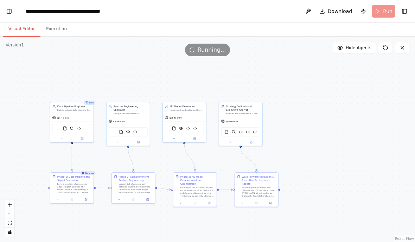
click at [13, 8] on button "Toggle Left Sidebar" at bounding box center [9, 11] width 10 height 10
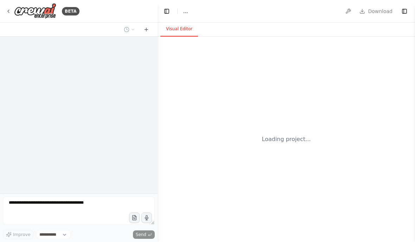
select select "****"
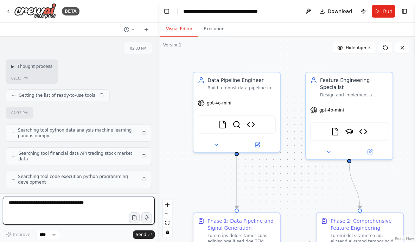
click at [68, 201] on textarea at bounding box center [79, 210] width 152 height 28
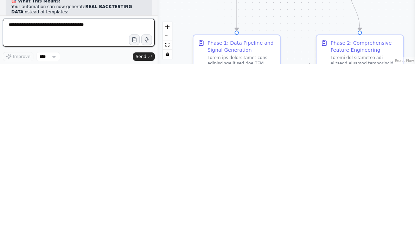
scroll to position [10, 0]
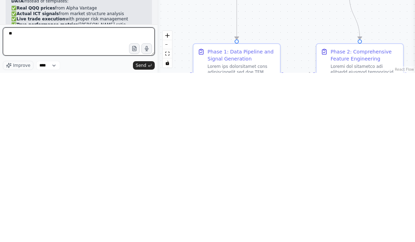
type textarea "*"
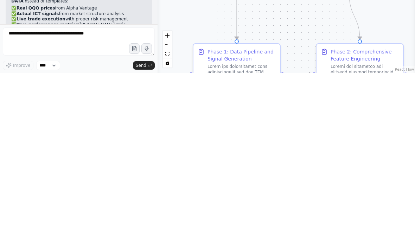
scroll to position [58, 0]
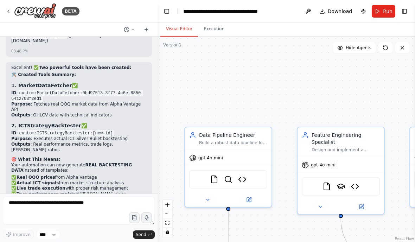
click at [297, 134] on div "Feature Engineering Specialist Design and implement a comprehensive feature eng…" at bounding box center [341, 171] width 88 height 88
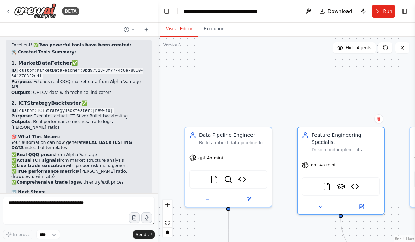
scroll to position [0, 0]
click at [164, 12] on button "Toggle Left Sidebar" at bounding box center [167, 11] width 10 height 10
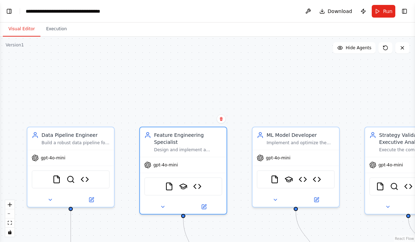
click at [56, 28] on button "Execution" at bounding box center [56, 29] width 32 height 15
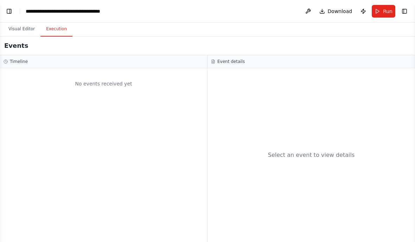
click at [387, 12] on span "Run" at bounding box center [387, 11] width 9 height 7
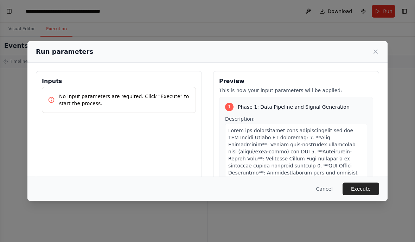
click at [362, 195] on button "Execute" at bounding box center [360, 188] width 37 height 13
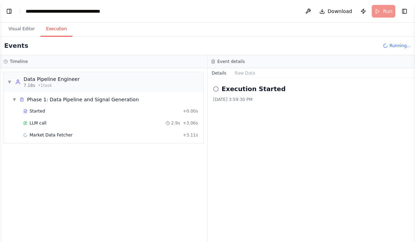
click at [12, 13] on button "Toggle Left Sidebar" at bounding box center [9, 11] width 10 height 10
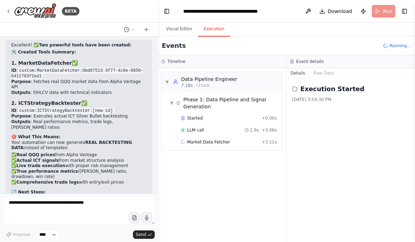
click at [222, 140] on span "Market Data Fetcher" at bounding box center [208, 142] width 43 height 6
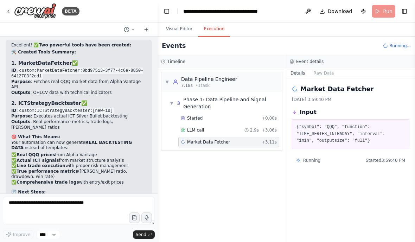
click at [323, 159] on div "Running Started 3:59:40 PM" at bounding box center [350, 160] width 109 height 6
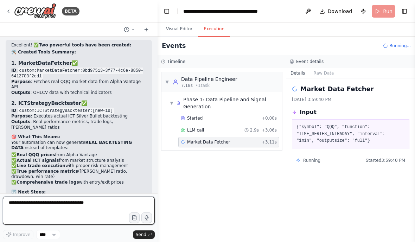
click at [89, 203] on textarea at bounding box center [79, 210] width 152 height 28
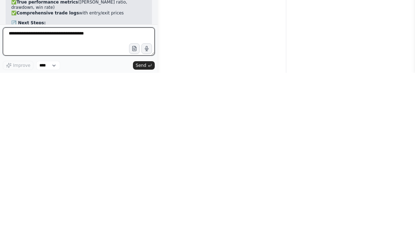
scroll to position [28, 0]
type textarea "**********"
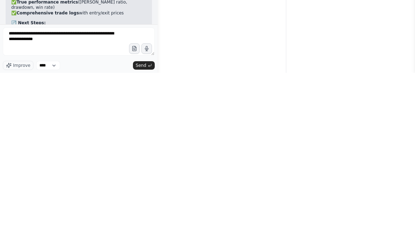
click at [148, 230] on button "Send" at bounding box center [144, 234] width 22 height 8
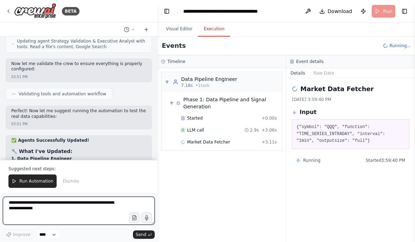
scroll to position [0, 0]
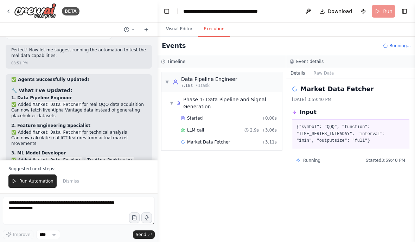
scroll to position [13904, 0]
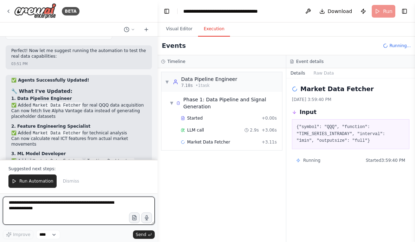
click at [92, 203] on textarea "**********" at bounding box center [79, 210] width 152 height 28
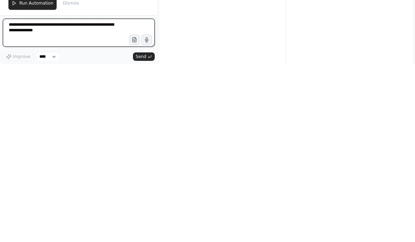
scroll to position [10, 0]
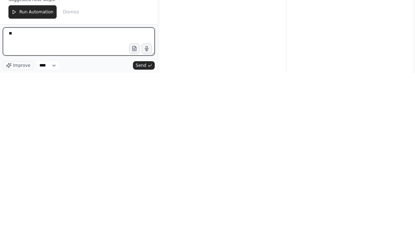
type textarea "*"
type textarea "**********"
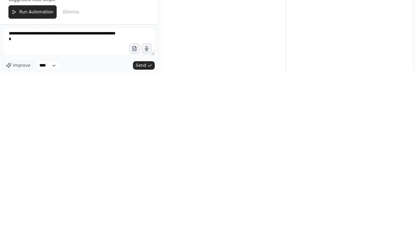
click at [136, 230] on button "Send" at bounding box center [144, 234] width 22 height 8
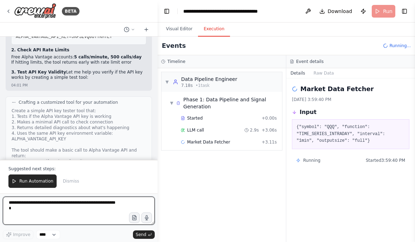
scroll to position [0, 0]
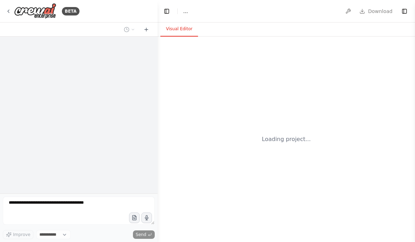
select select "****"
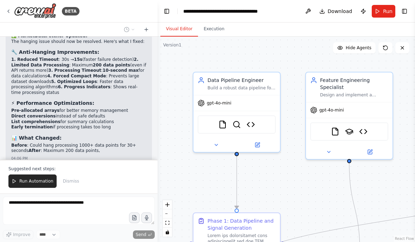
scroll to position [93, 0]
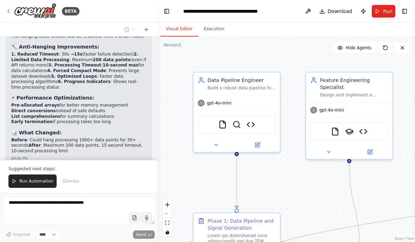
click at [35, 183] on span "Run Automation" at bounding box center [36, 181] width 34 height 6
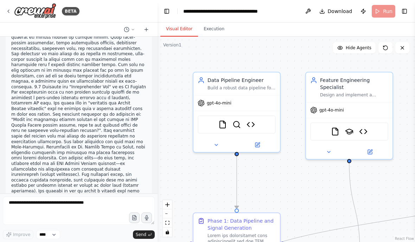
scroll to position [14348, 0]
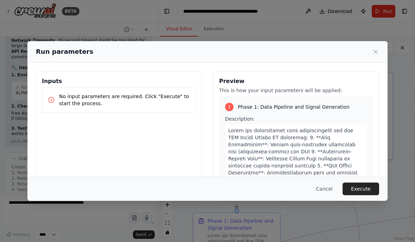
click at [362, 195] on button "Execute" at bounding box center [360, 188] width 37 height 13
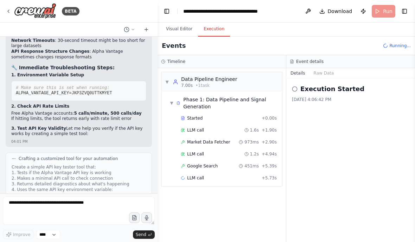
click at [228, 144] on div "Market Data Fetcher 973ms + 2.90s" at bounding box center [229, 142] width 96 height 6
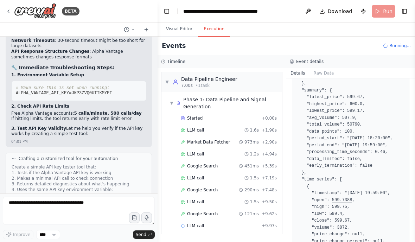
scroll to position [191, 0]
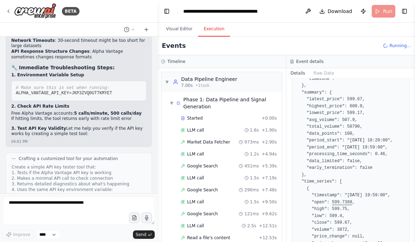
click at [183, 79] on div "Data Pipeline Engineer" at bounding box center [209, 79] width 56 height 7
click at [182, 79] on div "Data Pipeline Engineer" at bounding box center [209, 79] width 56 height 7
click at [235, 127] on div "LLM call 1.6s + 1.90s" at bounding box center [228, 130] width 101 height 11
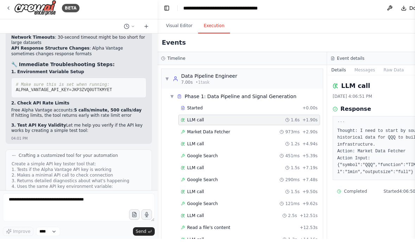
click at [167, 6] on button "Toggle Left Sidebar" at bounding box center [167, 11] width 10 height 10
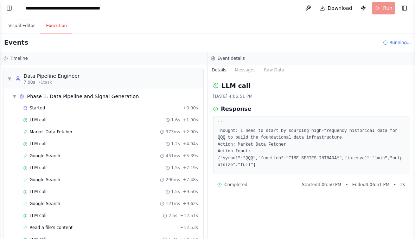
click at [38, 142] on div "LLM call 1.2s + 4.94s" at bounding box center [111, 147] width 180 height 11
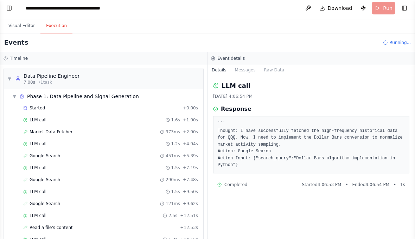
click at [32, 166] on div "LLM call 1.5s + 7.19s" at bounding box center [111, 171] width 180 height 11
click at [35, 72] on div "▼ Data Pipeline Engineer 7.00s (+86.23s) • 1 task" at bounding box center [103, 82] width 199 height 20
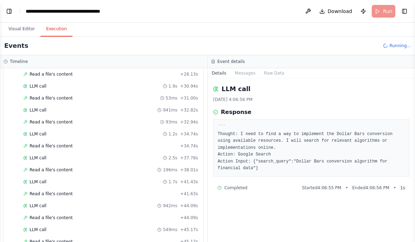
scroll to position [1184, 0]
click at [145, 130] on div "LLM call 1.2s + 34.74s" at bounding box center [111, 134] width 180 height 11
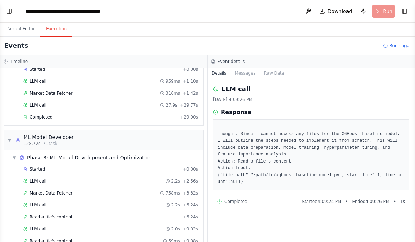
scroll to position [833, 0]
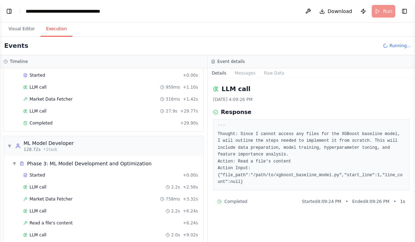
click at [164, 144] on div "▼ ML Model Developer 128.72s • 1 task" at bounding box center [103, 146] width 199 height 20
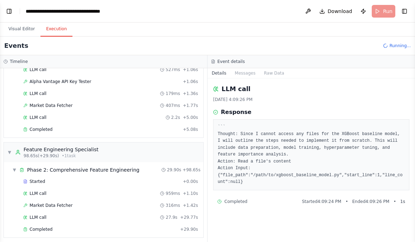
click at [168, 148] on div "▼ Feature Engineering Specialist 98.65s (+29.90s) • 1 task" at bounding box center [103, 152] width 199 height 20
click at [9, 11] on button "Toggle Left Sidebar" at bounding box center [9, 11] width 10 height 10
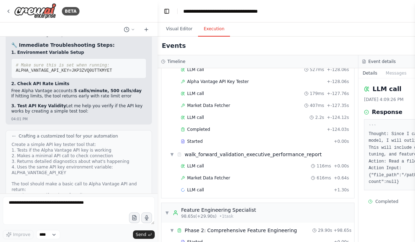
scroll to position [14371, 0]
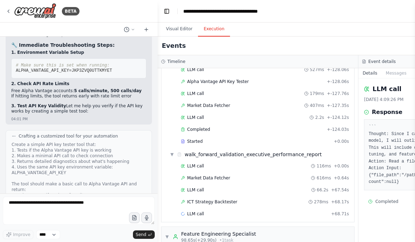
click at [167, 12] on button "Toggle Left Sidebar" at bounding box center [167, 11] width 10 height 10
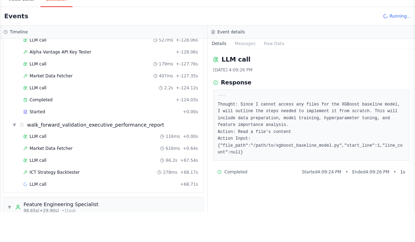
scroll to position [9, 0]
click at [43, 208] on div "LLM call + 68.71s" at bounding box center [111, 213] width 180 height 11
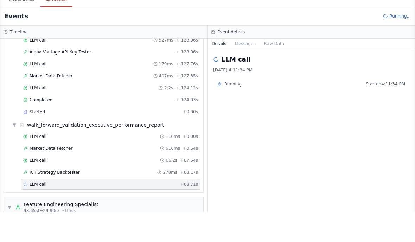
click at [32, 187] on span "LLM call" at bounding box center [38, 190] width 17 height 6
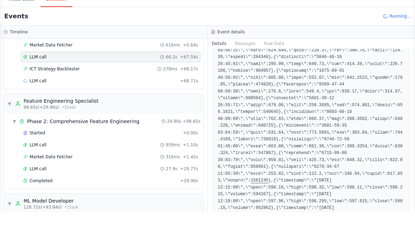
scroll to position [832, 0]
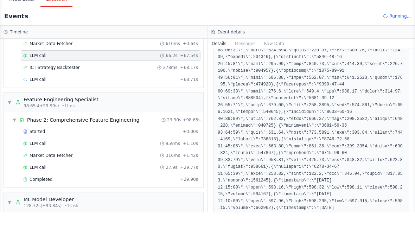
click at [175, 206] on div "Completed" at bounding box center [100, 209] width 154 height 6
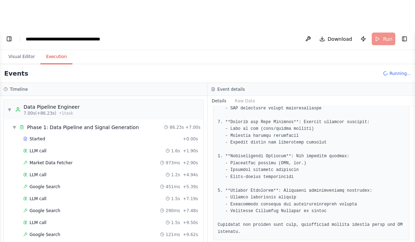
scroll to position [0, 0]
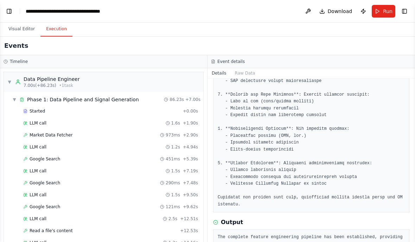
click at [29, 78] on div "Data Pipeline Engineer" at bounding box center [52, 79] width 56 height 7
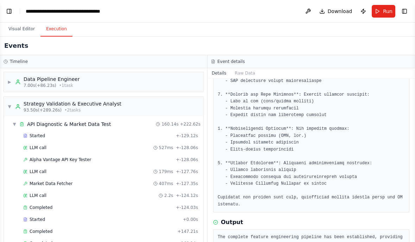
click at [18, 106] on circle at bounding box center [18, 105] width 2 height 2
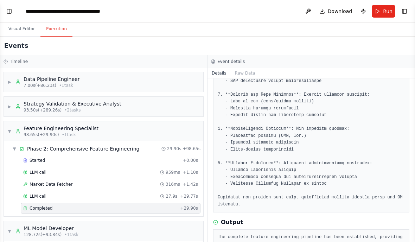
scroll to position [14405, 0]
click at [20, 126] on div "Feature Engineering Specialist 98.65s (+29.90s) • 1 task" at bounding box center [56, 131] width 83 height 13
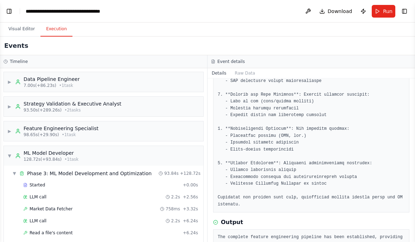
click at [22, 152] on div "ML Model Developer 128.72s (+93.84s) • 1 task" at bounding box center [46, 155] width 63 height 13
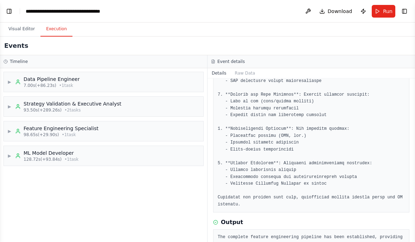
click at [19, 151] on div "ML Model Developer 128.72s (+93.84s) • 1 task" at bounding box center [46, 155] width 63 height 13
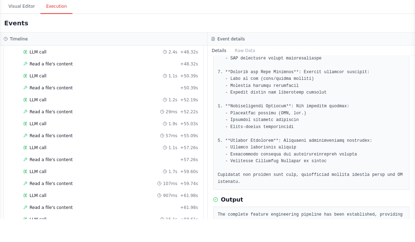
scroll to position [28, 0]
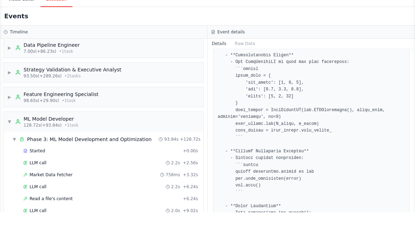
scroll to position [5, 0]
click at [30, 119] on div "Feature Engineering Specialist" at bounding box center [61, 122] width 75 height 7
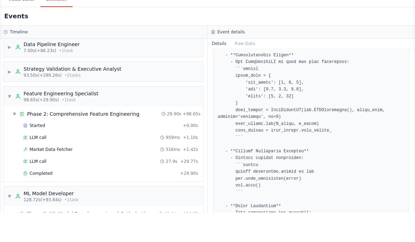
click at [30, 95] on div "Strategy Validation & Executive Analyst" at bounding box center [73, 98] width 98 height 7
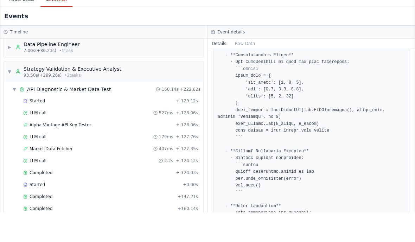
click at [39, 235] on span "Completed" at bounding box center [41, 238] width 23 height 6
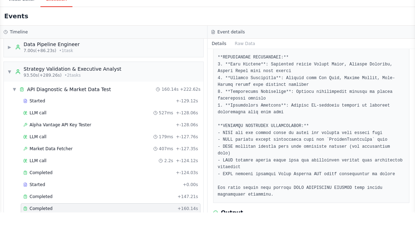
scroll to position [149, 0]
click at [32, 223] on span "Completed" at bounding box center [41, 226] width 23 height 6
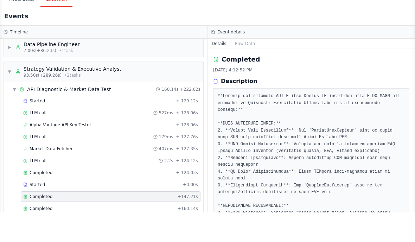
scroll to position [0, 0]
click at [22, 95] on div "Strategy Validation & Executive Analyst 93.50s (+289.26s) • 2 task s" at bounding box center [68, 101] width 106 height 13
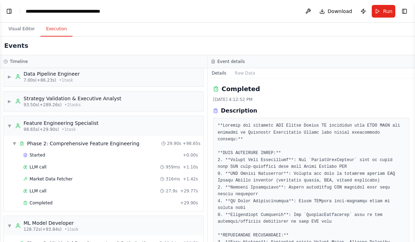
click at [407, 11] on button "Toggle Right Sidebar" at bounding box center [404, 11] width 10 height 10
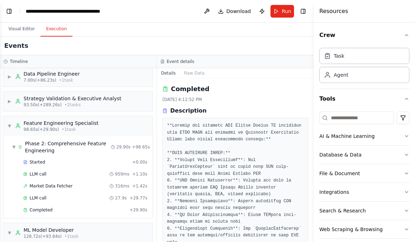
click at [304, 7] on button "Toggle Right Sidebar" at bounding box center [303, 11] width 10 height 10
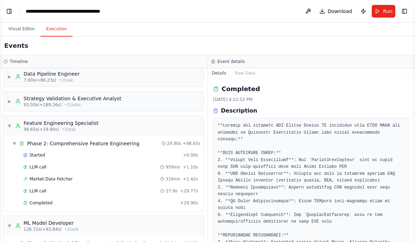
click at [10, 13] on button "Toggle Left Sidebar" at bounding box center [9, 11] width 10 height 10
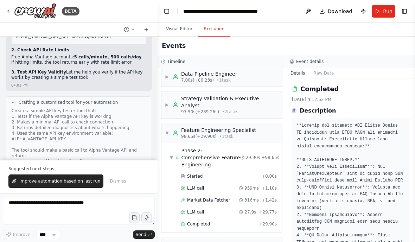
click at [183, 28] on button "Visual Editor" at bounding box center [179, 29] width 38 height 15
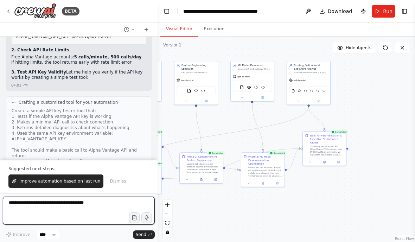
click at [30, 205] on textarea at bounding box center [79, 210] width 152 height 28
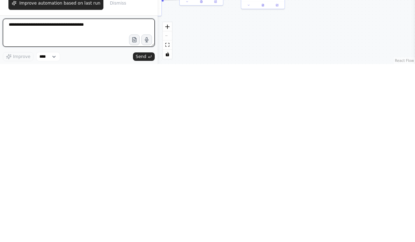
scroll to position [10, 0]
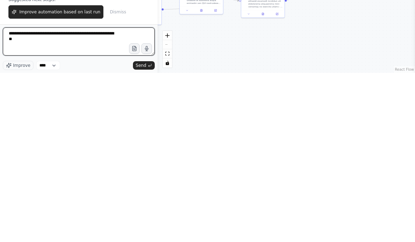
type textarea "**********"
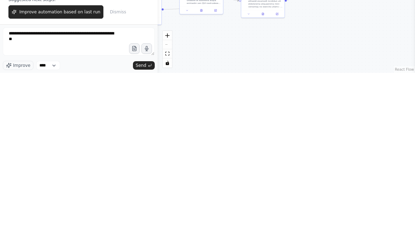
click at [150, 230] on button "Send" at bounding box center [144, 234] width 22 height 8
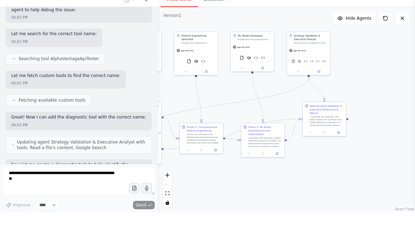
scroll to position [14657, 0]
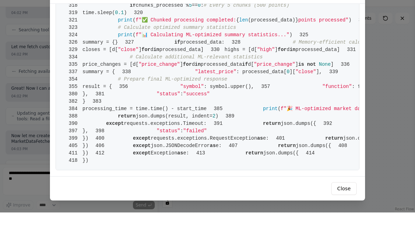
scroll to position [2911, 0]
click at [348, 212] on button "Close" at bounding box center [343, 218] width 25 height 13
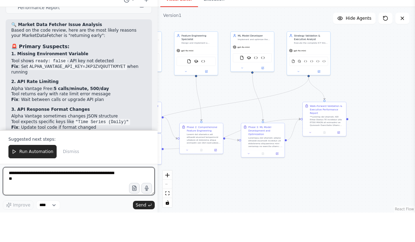
scroll to position [14873, 0]
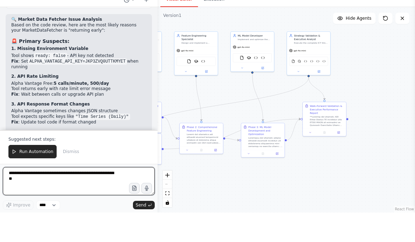
click at [25, 196] on textarea "**********" at bounding box center [79, 210] width 152 height 28
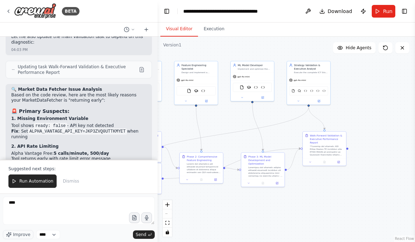
scroll to position [14832, 0]
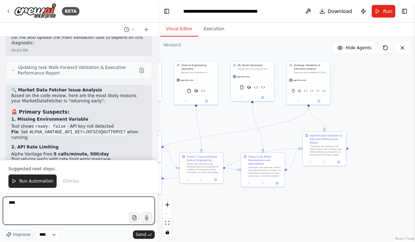
type textarea "***"
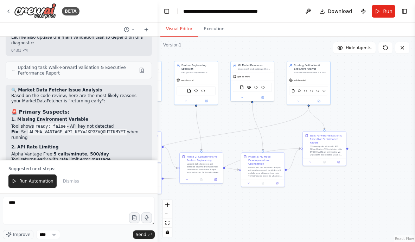
click at [106, 171] on p "Suggested next steps:" at bounding box center [78, 169] width 141 height 6
click at [106, 174] on div "Suggested next steps: Run Automation Dismiss" at bounding box center [78, 177] width 157 height 34
click at [18, 166] on p "Suggested next steps:" at bounding box center [78, 169] width 141 height 6
click at [17, 172] on div "Suggested next steps: Run Automation Dismiss" at bounding box center [78, 177] width 157 height 34
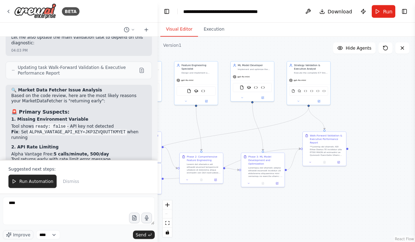
scroll to position [17, 0]
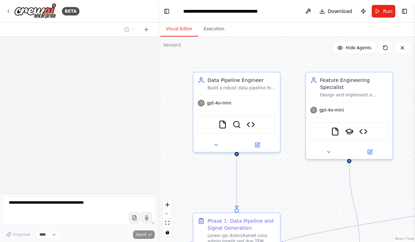
click at [387, 9] on span "Run" at bounding box center [387, 11] width 9 height 7
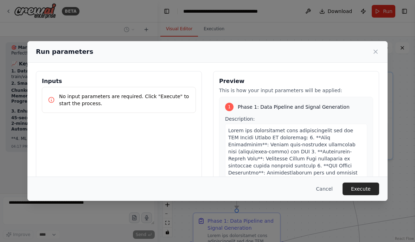
click at [362, 195] on button "Execute" at bounding box center [360, 188] width 37 height 13
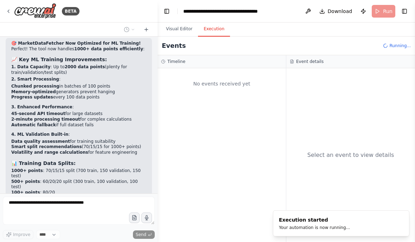
scroll to position [9, 0]
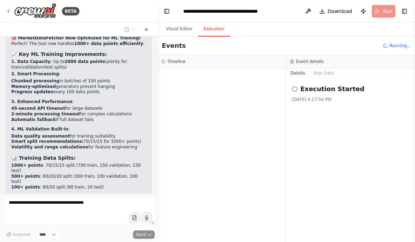
click at [182, 28] on button "Visual Editor" at bounding box center [179, 29] width 38 height 15
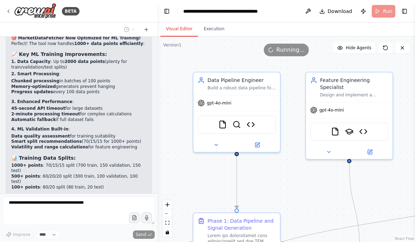
click at [218, 25] on button "Execution" at bounding box center [214, 29] width 32 height 15
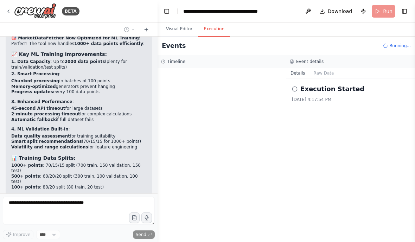
click at [187, 30] on button "Visual Editor" at bounding box center [179, 29] width 38 height 15
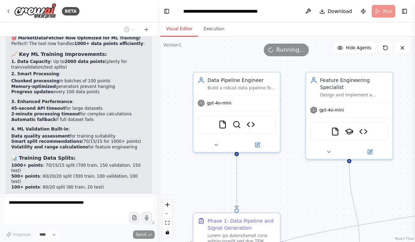
click at [218, 27] on button "Execution" at bounding box center [214, 29] width 32 height 15
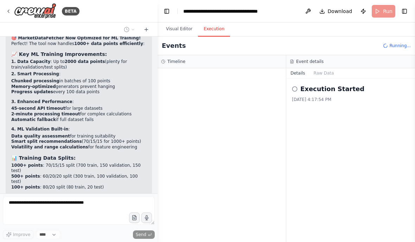
click at [192, 34] on button "Visual Editor" at bounding box center [179, 29] width 38 height 15
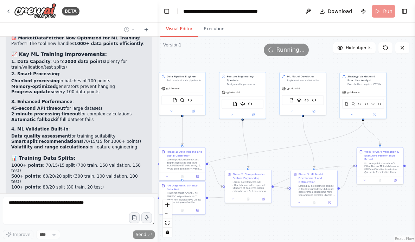
click at [217, 25] on button "Execution" at bounding box center [214, 29] width 32 height 15
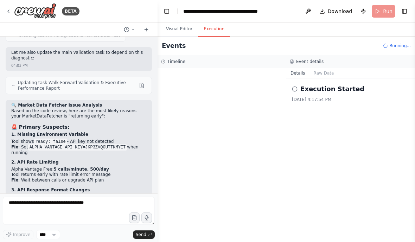
scroll to position [14840, 0]
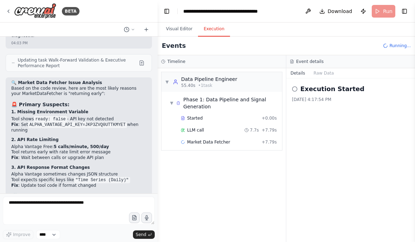
click at [231, 143] on div "Market Data Fetcher + 7.79s" at bounding box center [229, 142] width 96 height 6
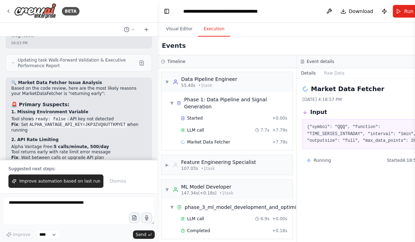
click at [263, 143] on div "Market Data Fetcher + 7.79s" at bounding box center [234, 142] width 106 height 6
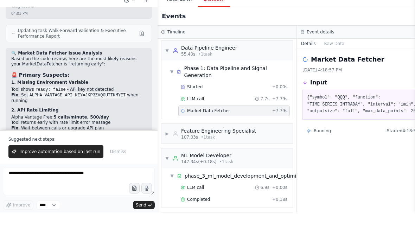
scroll to position [1, 0]
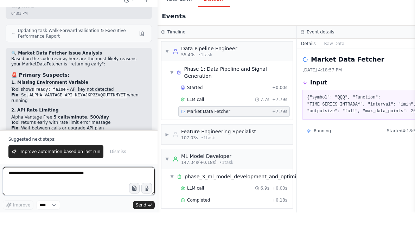
click at [36, 196] on textarea at bounding box center [79, 210] width 152 height 28
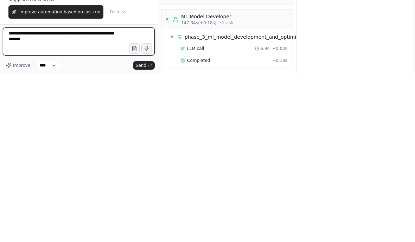
type textarea "**********"
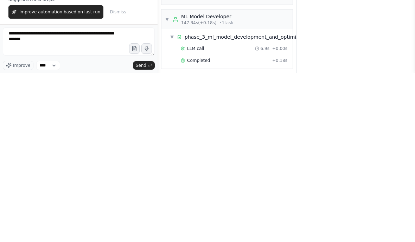
click at [145, 230] on button "Send" at bounding box center [144, 234] width 22 height 8
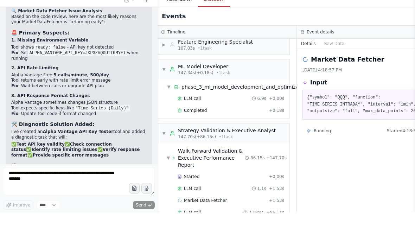
scroll to position [91, 3]
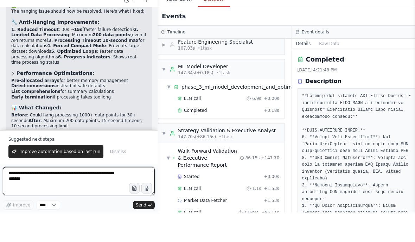
scroll to position [15433, 0]
click at [30, 196] on textarea "**********" at bounding box center [79, 210] width 152 height 28
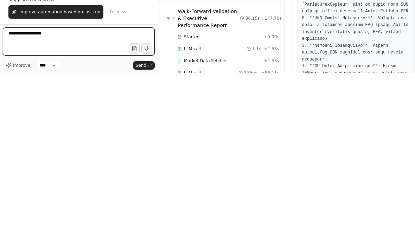
type textarea "**********"
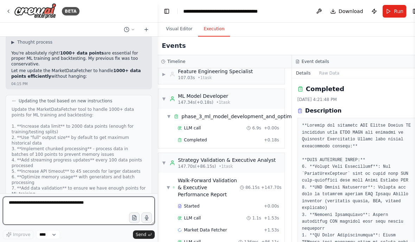
scroll to position [15644, 0]
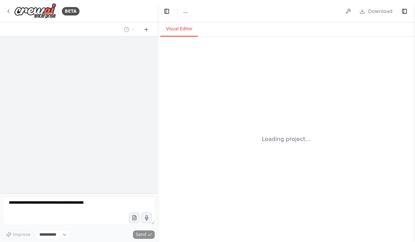
select select "****"
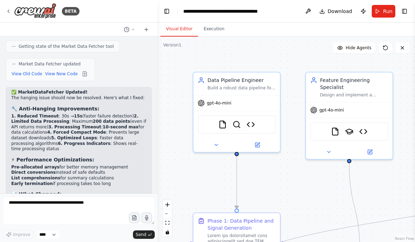
scroll to position [15376, 0]
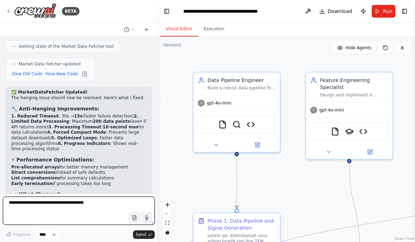
click at [41, 202] on textarea at bounding box center [79, 210] width 152 height 28
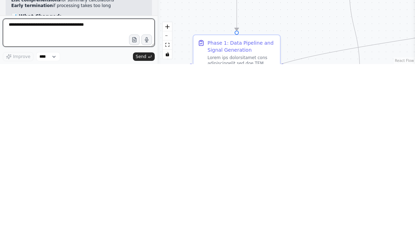
scroll to position [10, 0]
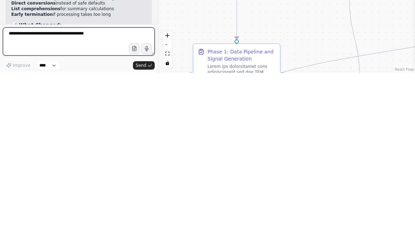
paste textarea "**********"
type textarea "**********"
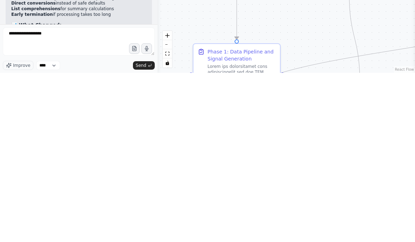
click at [145, 232] on span "Send" at bounding box center [141, 235] width 11 height 6
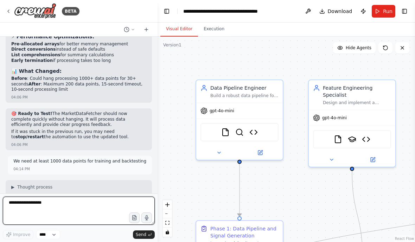
scroll to position [0, 0]
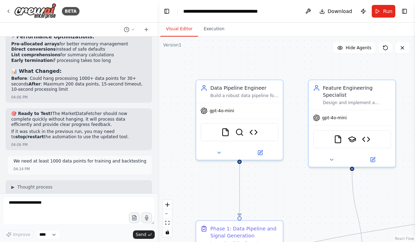
click at [381, 10] on button "Run" at bounding box center [383, 11] width 24 height 13
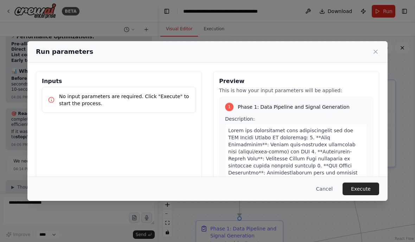
click at [367, 195] on button "Execute" at bounding box center [360, 188] width 37 height 13
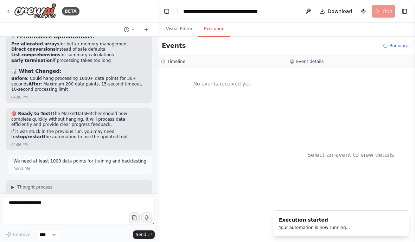
click at [168, 7] on button "Toggle Left Sidebar" at bounding box center [167, 11] width 10 height 10
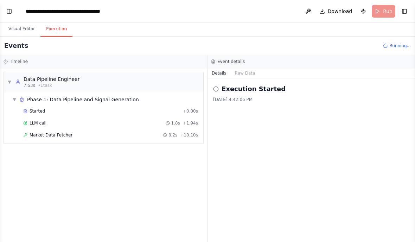
click at [50, 134] on span "Market Data Fetcher" at bounding box center [51, 135] width 43 height 6
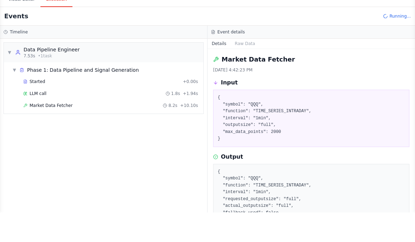
scroll to position [20, 0]
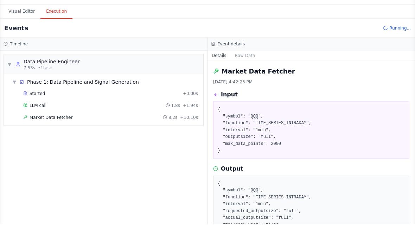
click at [38, 83] on span "• 1 task" at bounding box center [45, 86] width 14 height 6
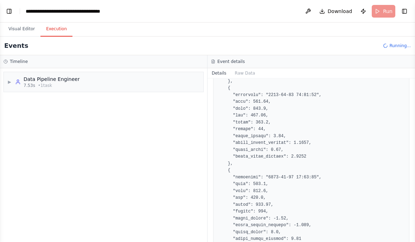
scroll to position [806, 0]
click at [18, 31] on button "Visual Editor" at bounding box center [22, 29] width 38 height 15
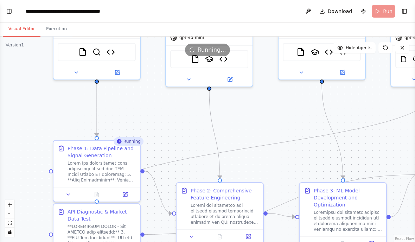
click at [46, 31] on button "Execution" at bounding box center [56, 29] width 32 height 15
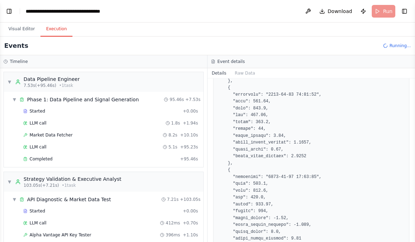
click at [169, 161] on div "Completed" at bounding box center [100, 159] width 154 height 6
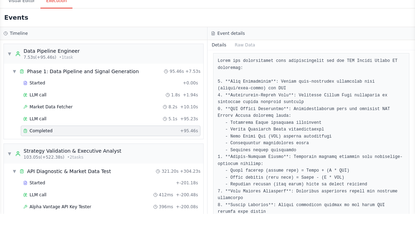
scroll to position [0, 0]
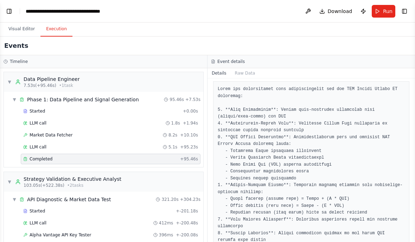
click at [5, 12] on button "Toggle Left Sidebar" at bounding box center [9, 11] width 10 height 10
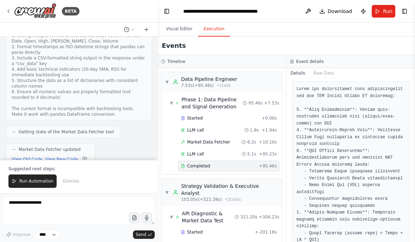
scroll to position [17309, 0]
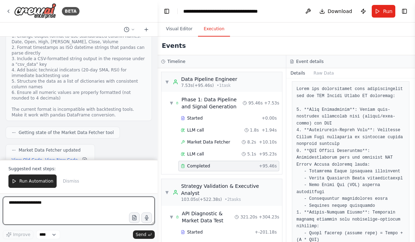
click at [93, 203] on textarea "**********" at bounding box center [79, 210] width 152 height 28
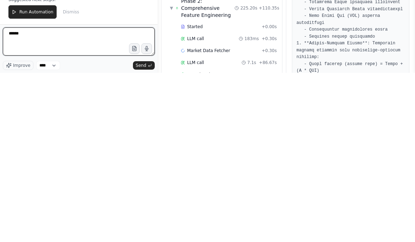
scroll to position [300, 0]
type textarea "*"
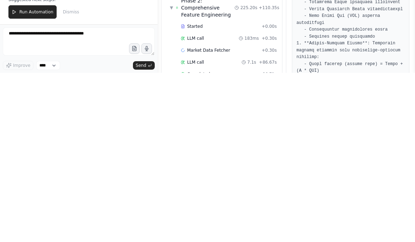
scroll to position [58, 0]
